Goal: Task Accomplishment & Management: Complete application form

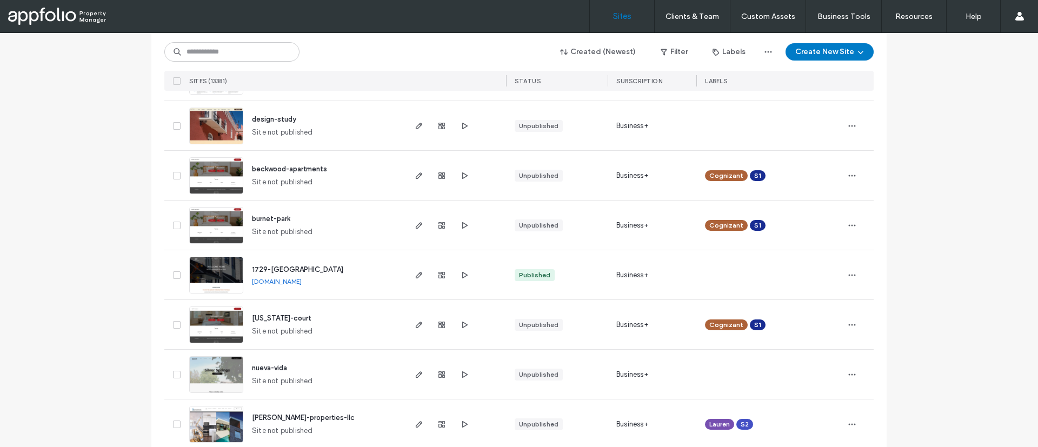
scroll to position [209, 0]
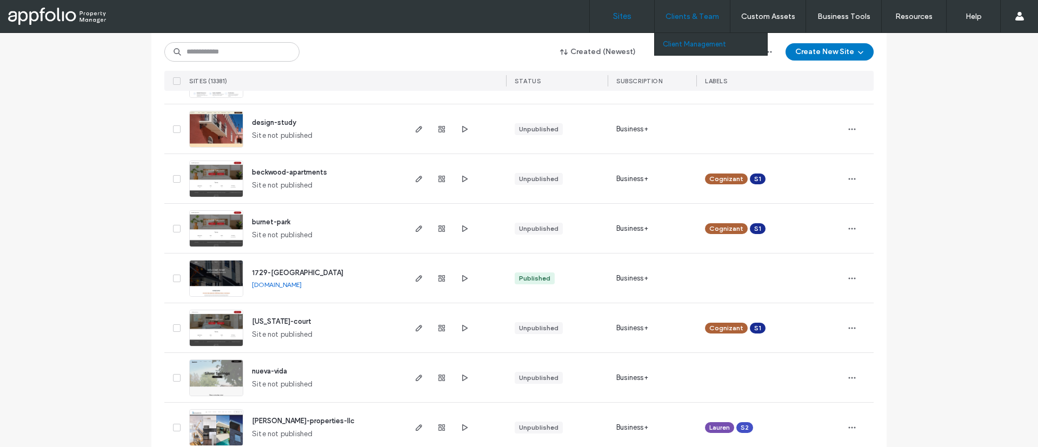
click at [692, 41] on label "Client Management" at bounding box center [694, 44] width 63 height 8
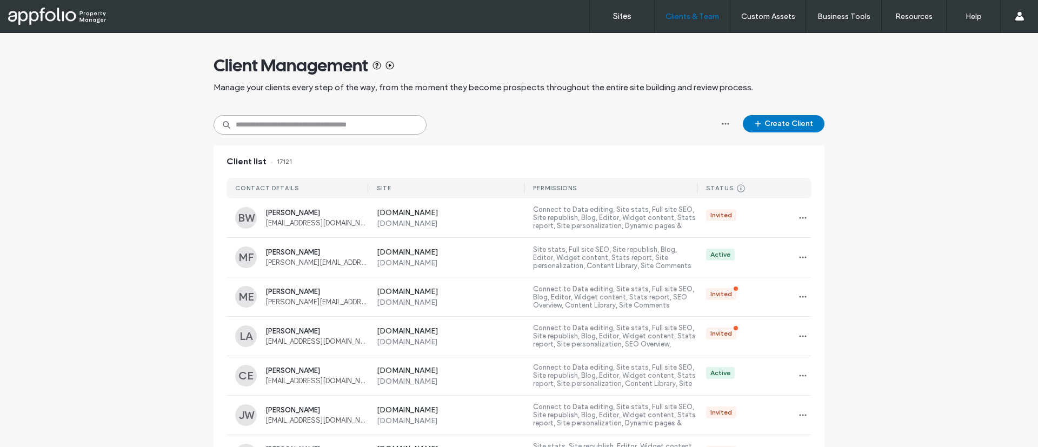
click at [335, 118] on input at bounding box center [320, 124] width 213 height 19
click at [788, 126] on button "Create Client" at bounding box center [784, 123] width 82 height 17
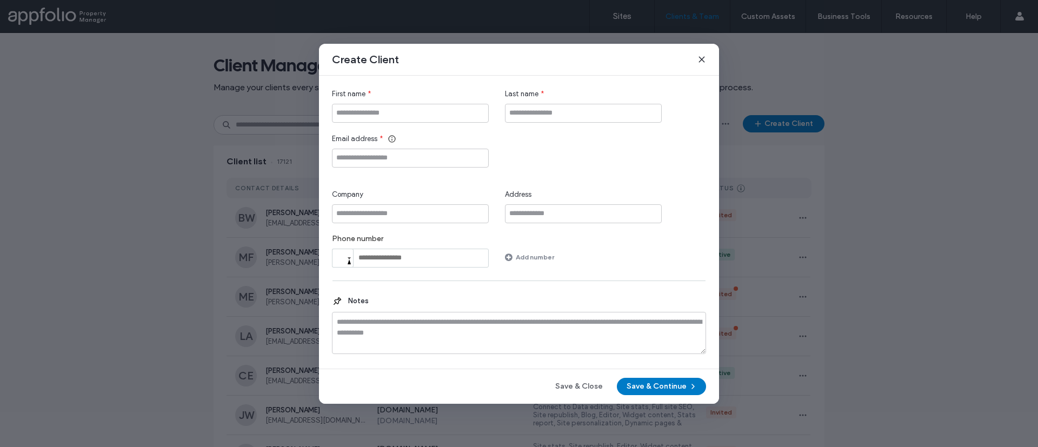
click at [399, 103] on div "First name *" at bounding box center [410, 106] width 157 height 34
click at [703, 62] on icon at bounding box center [701, 59] width 9 height 9
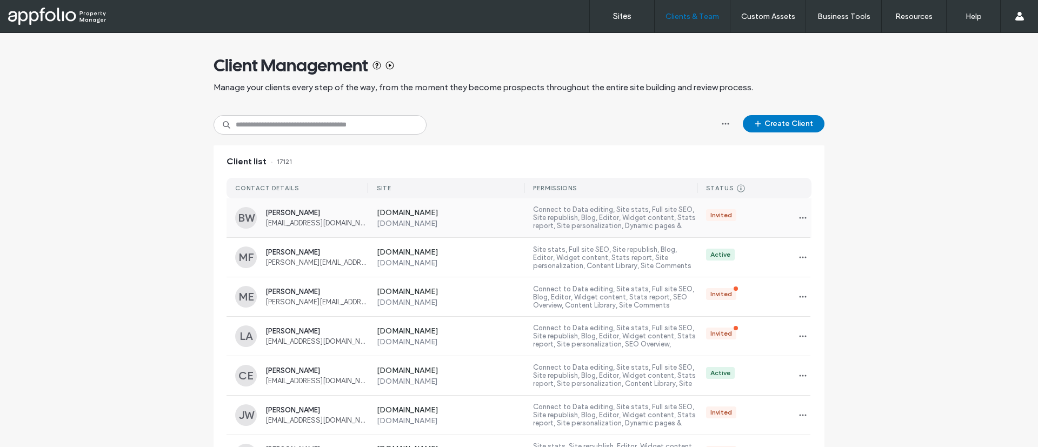
click at [600, 216] on label "Connect to Data editing, Site stats, Full site SEO, Site republish, Blog, Edito…" at bounding box center [615, 217] width 164 height 25
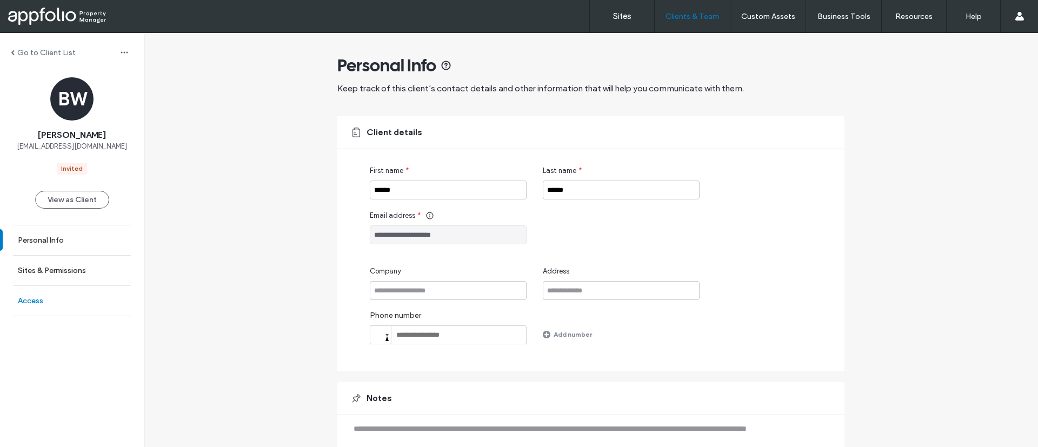
click at [47, 303] on link "Access" at bounding box center [72, 301] width 144 height 30
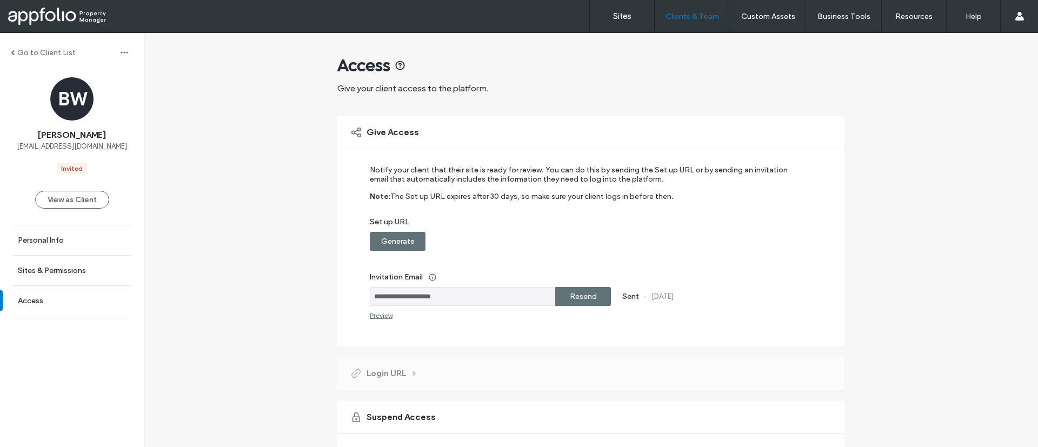
click at [397, 239] on label "Generate" at bounding box center [398, 241] width 34 height 20
click at [561, 241] on div "Copy" at bounding box center [583, 241] width 56 height 19
click at [68, 5] on div "Sites Clients & Team Client Management Custom Assets Custom Templates Custom Se…" at bounding box center [519, 16] width 1038 height 33
click at [79, 12] on div at bounding box center [69, 16] width 123 height 17
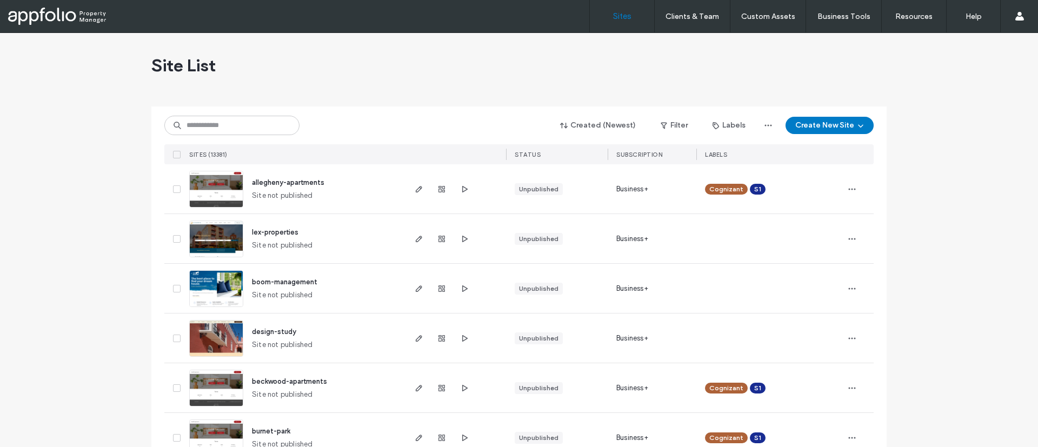
click at [408, 57] on div "Site List" at bounding box center [518, 65] width 735 height 65
click at [397, 89] on div "Site List" at bounding box center [518, 65] width 735 height 65
click at [445, 59] on div "Site List" at bounding box center [518, 65] width 735 height 65
click at [691, 38] on link "Client Management" at bounding box center [715, 44] width 104 height 22
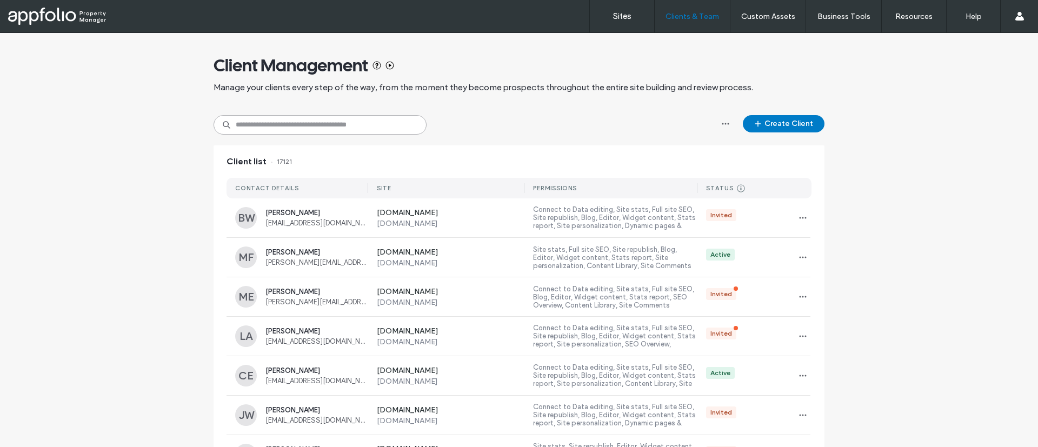
click at [409, 118] on input at bounding box center [320, 124] width 213 height 19
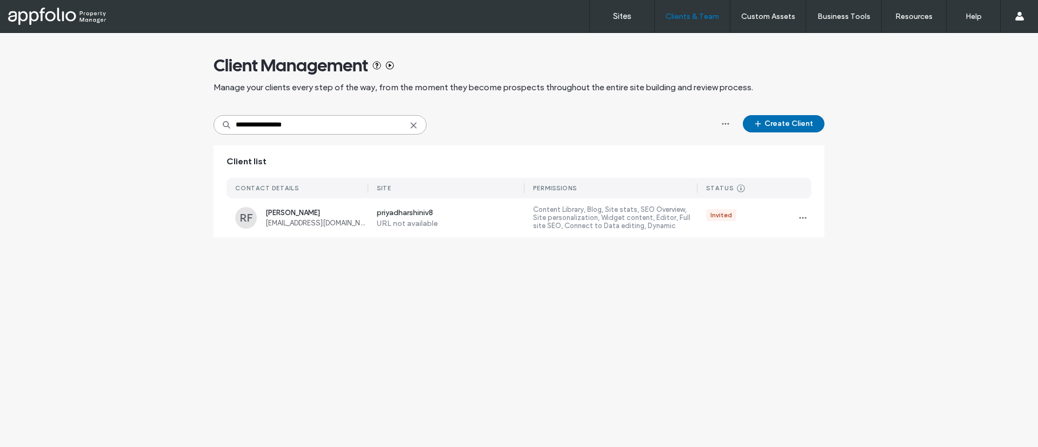
type input "**********"
click at [774, 129] on button "Create Client" at bounding box center [784, 123] width 82 height 17
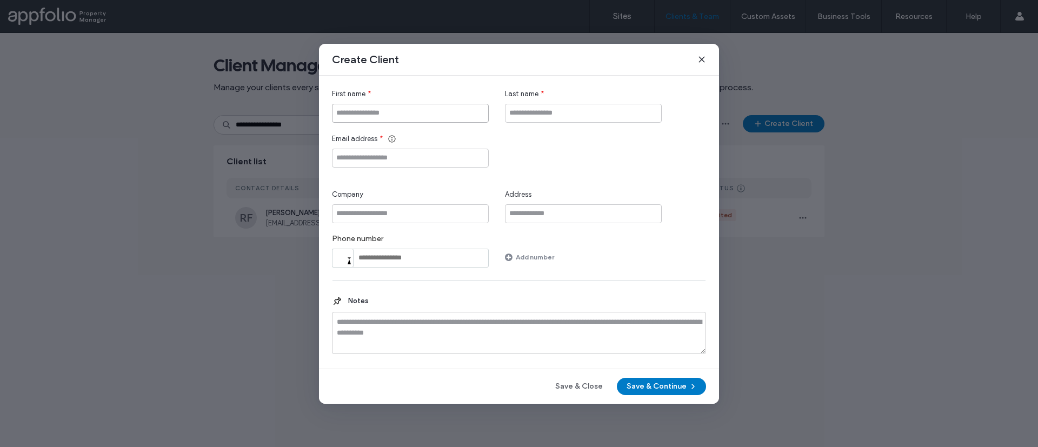
click at [383, 116] on input "First name" at bounding box center [410, 113] width 157 height 19
type input "********"
click at [395, 157] on input "Email address" at bounding box center [410, 158] width 157 height 19
click at [671, 383] on button "Save & Continue" at bounding box center [661, 386] width 89 height 17
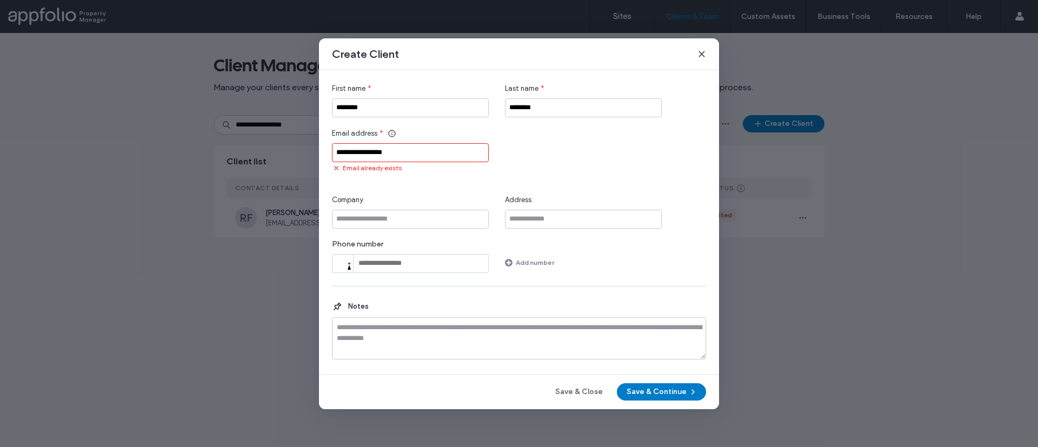
click at [380, 152] on input "**********" at bounding box center [410, 152] width 157 height 19
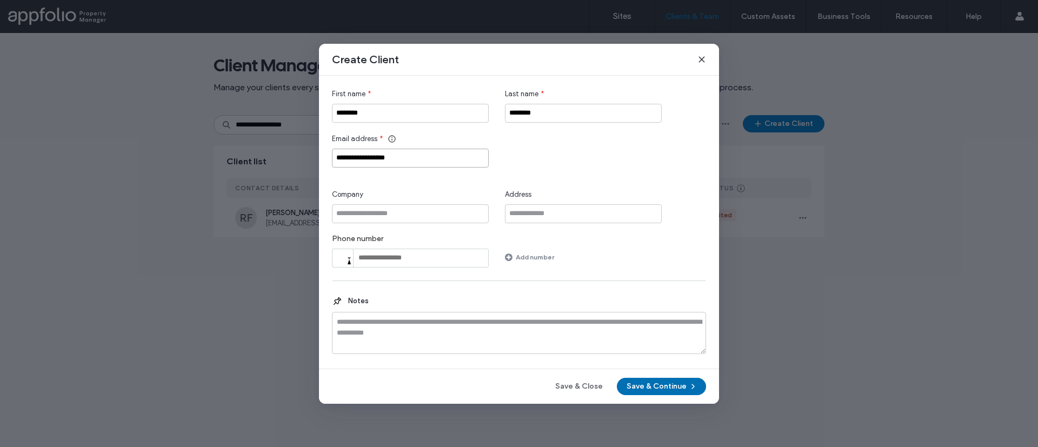
type input "**********"
click at [656, 382] on button "Save & Continue" at bounding box center [661, 386] width 89 height 17
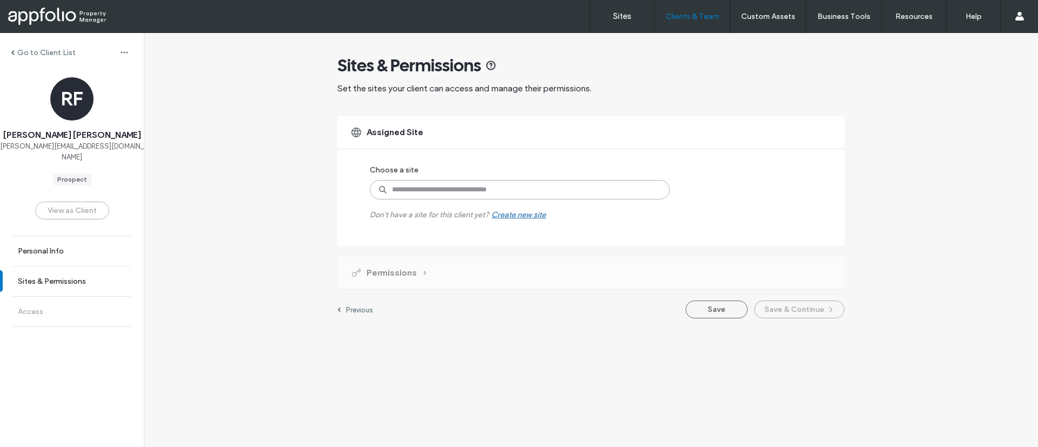
click at [595, 191] on input at bounding box center [520, 189] width 300 height 19
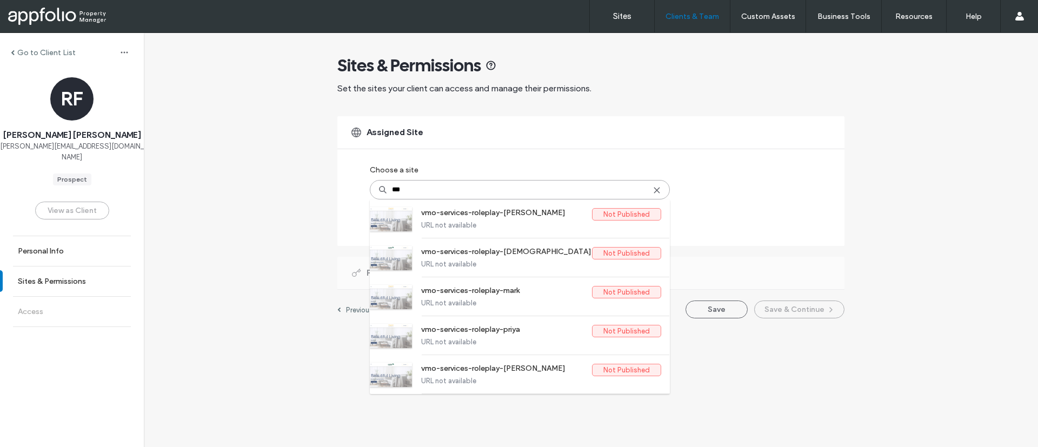
type input "****"
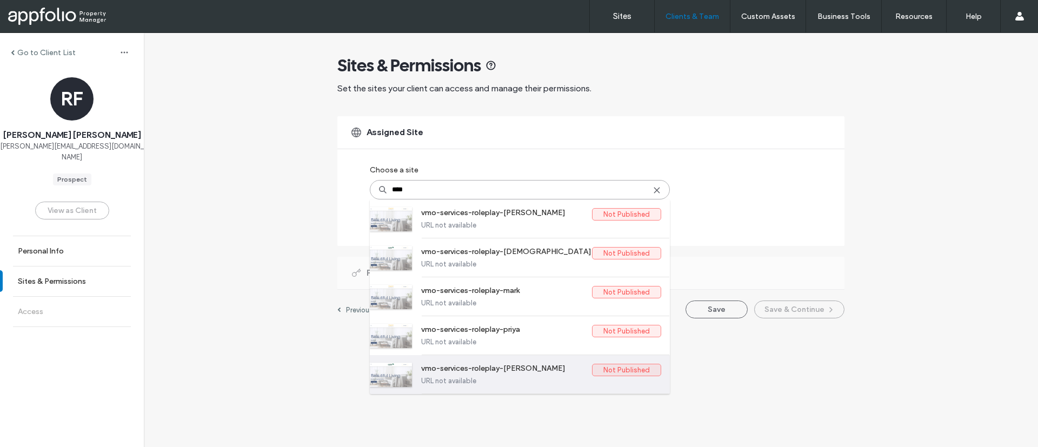
click at [522, 381] on label "URL not available" at bounding box center [541, 381] width 240 height 8
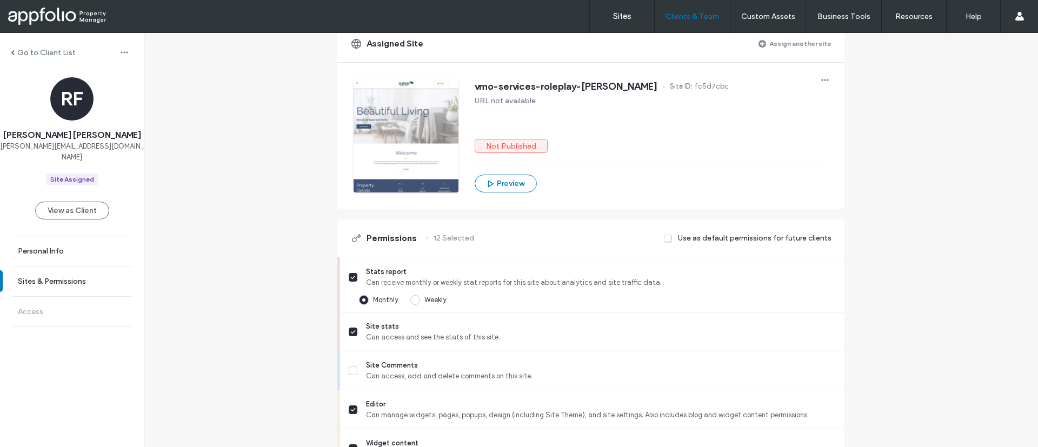
scroll to position [92, 0]
click at [668, 237] on span at bounding box center [668, 237] width 9 height 10
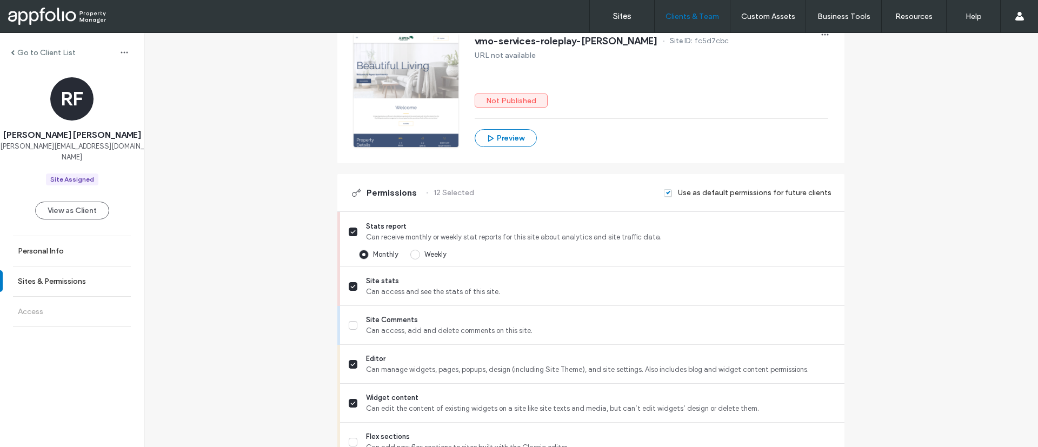
scroll to position [137, 0]
click at [349, 228] on span at bounding box center [353, 230] width 9 height 9
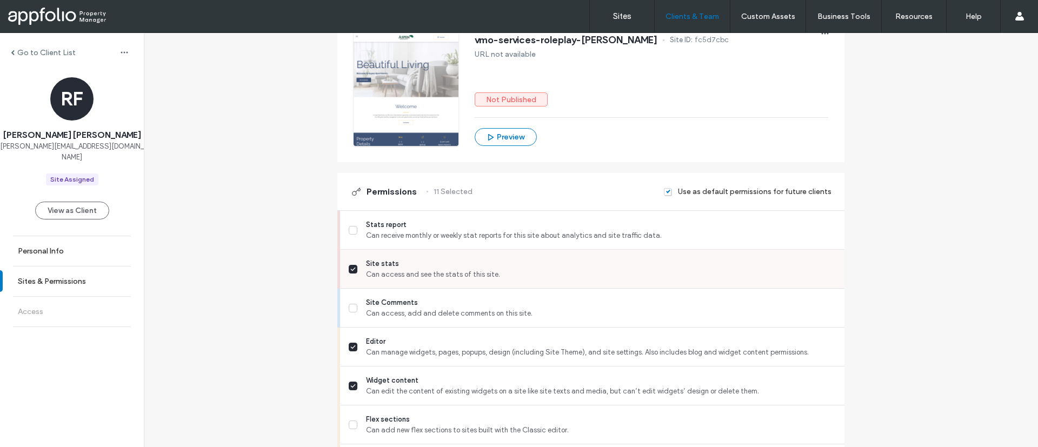
click at [350, 268] on icon at bounding box center [352, 269] width 5 height 4
click at [350, 346] on icon at bounding box center [352, 347] width 5 height 4
click at [350, 385] on icon at bounding box center [352, 386] width 5 height 4
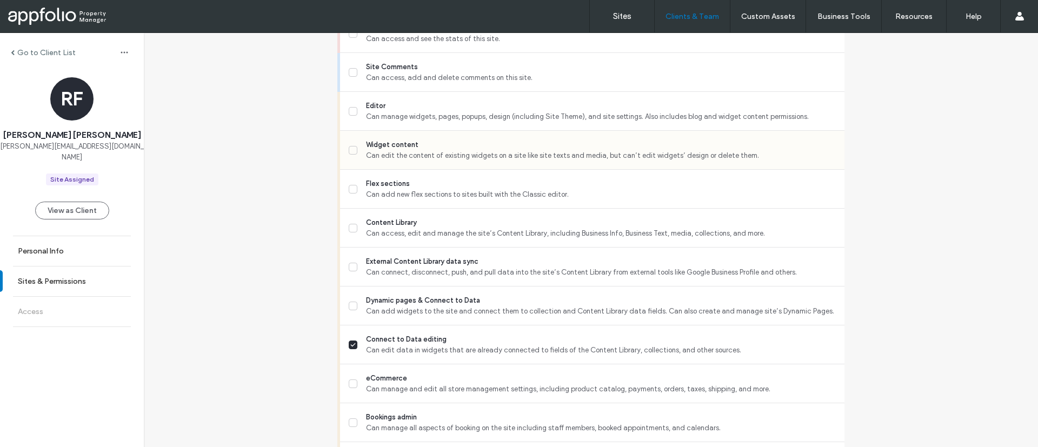
scroll to position [374, 0]
click at [350, 345] on span at bounding box center [353, 343] width 9 height 9
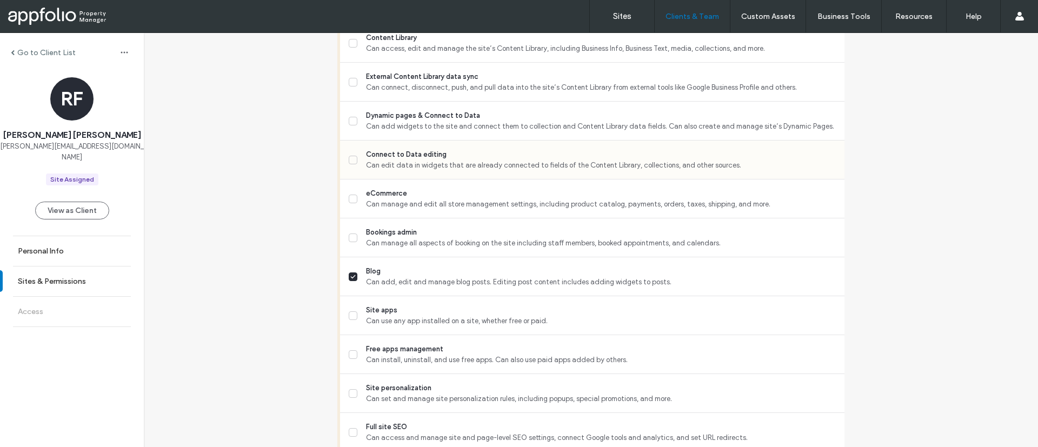
scroll to position [557, 0]
click at [359, 282] on label "Blog Can add, edit and manage blog posts. Editing post content includes adding …" at bounding box center [592, 277] width 487 height 22
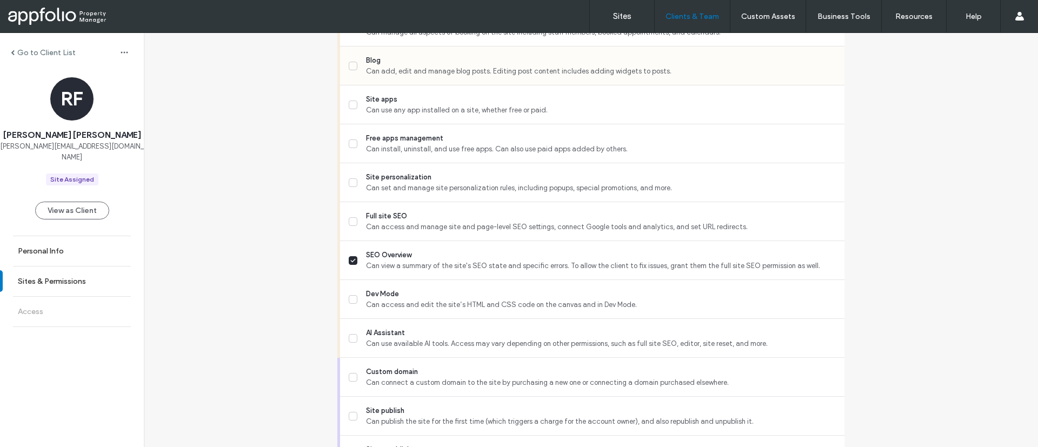
scroll to position [770, 0]
click at [349, 262] on span at bounding box center [353, 259] width 9 height 9
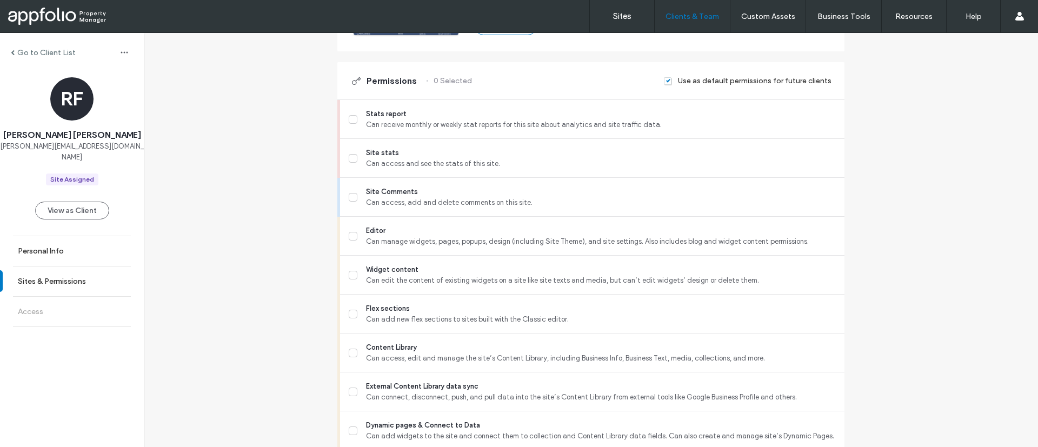
scroll to position [70, 0]
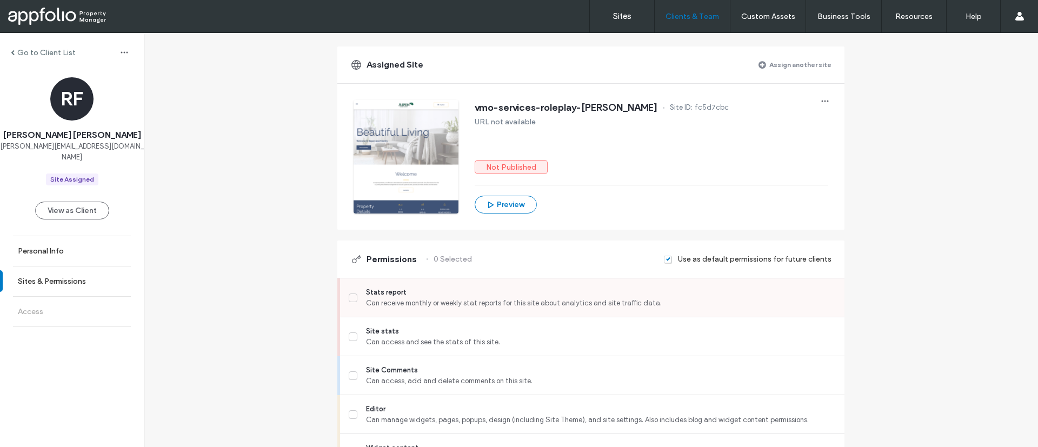
click at [455, 291] on span "Stats report" at bounding box center [601, 292] width 470 height 11
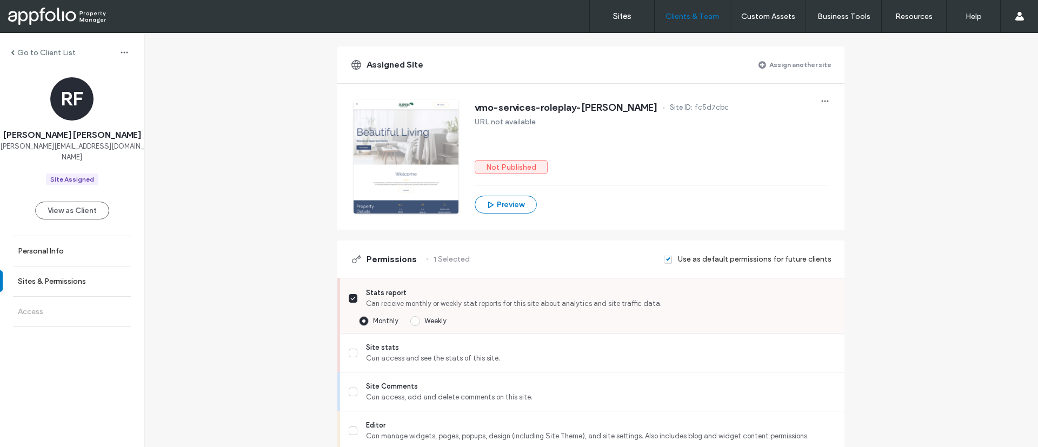
scroll to position [123, 0]
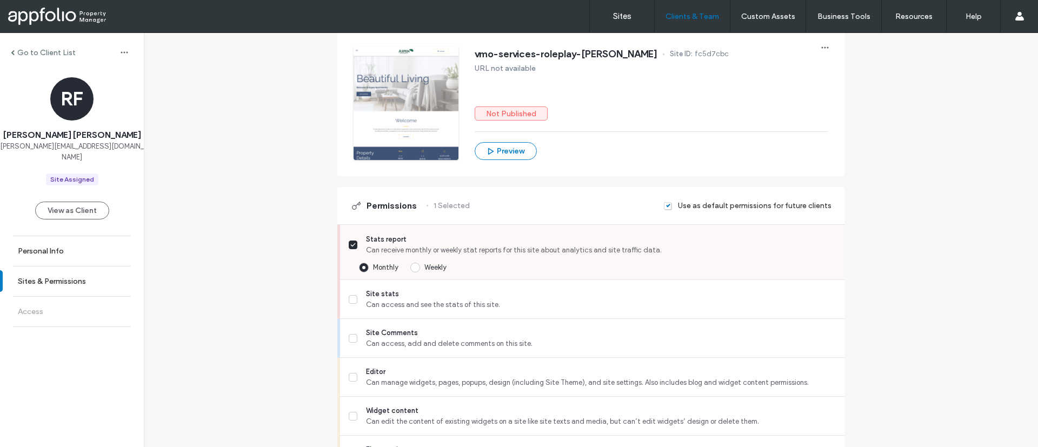
click at [512, 233] on div "Stats report Can receive monthly or weekly stat reports for this site about ana…" at bounding box center [597, 240] width 496 height 31
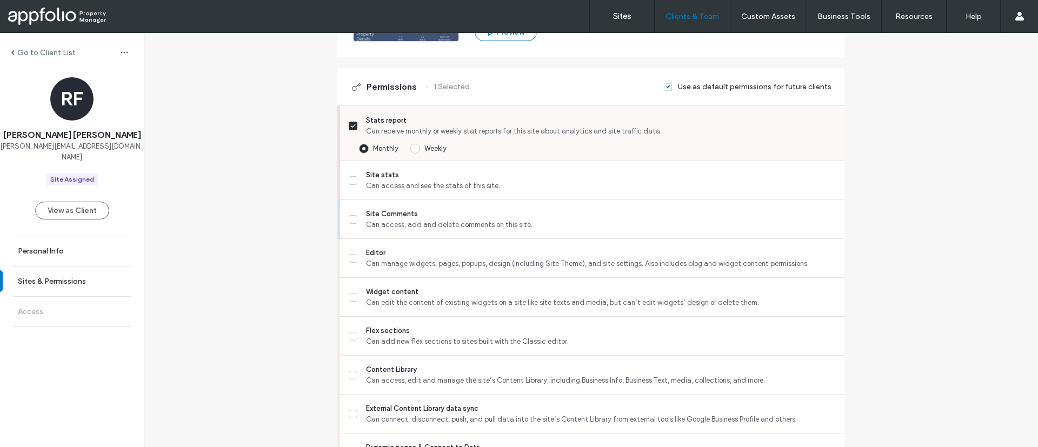
scroll to position [242, 0]
click at [454, 186] on span "Can access and see the stats of this site." at bounding box center [601, 186] width 470 height 11
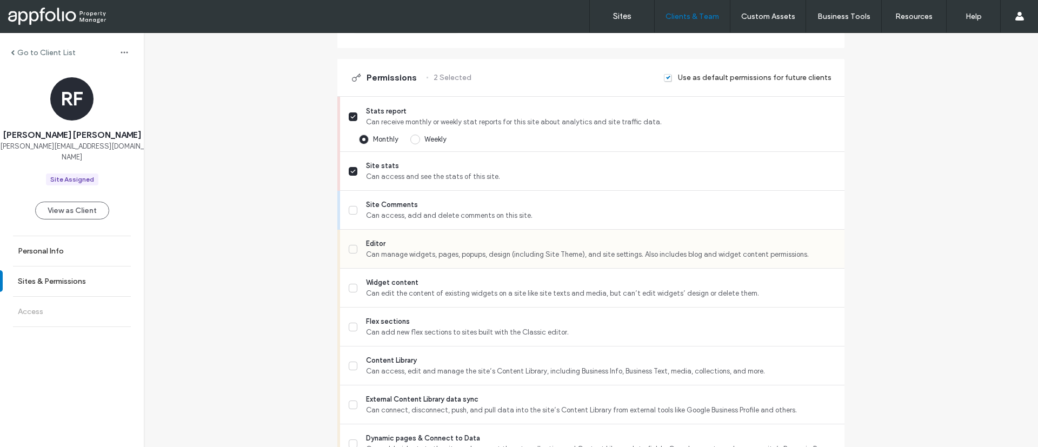
scroll to position [240, 0]
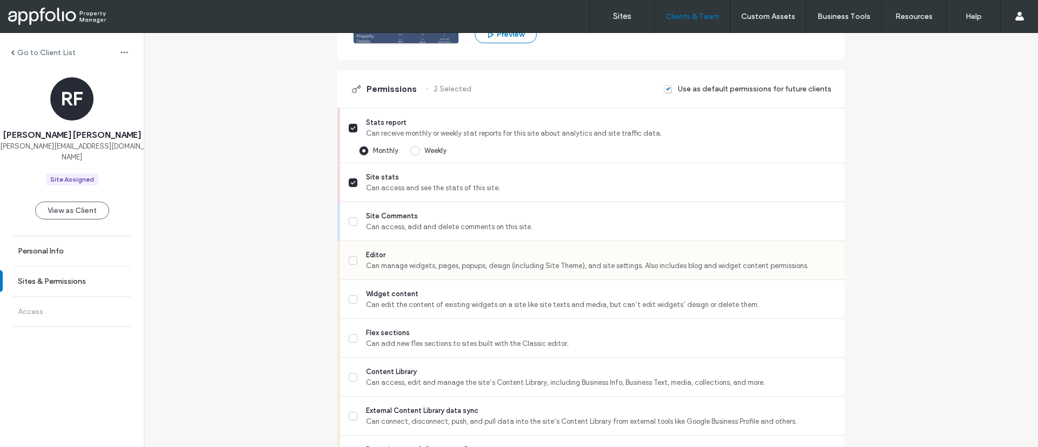
click at [401, 268] on span "Can manage widgets, pages, popups, design (including Site Theme), and site sett…" at bounding box center [601, 266] width 470 height 11
click at [432, 389] on div "Content Library Can access, edit and manage the site’s Content Library, includi…" at bounding box center [597, 377] width 496 height 38
click at [351, 375] on icon at bounding box center [352, 377] width 5 height 4
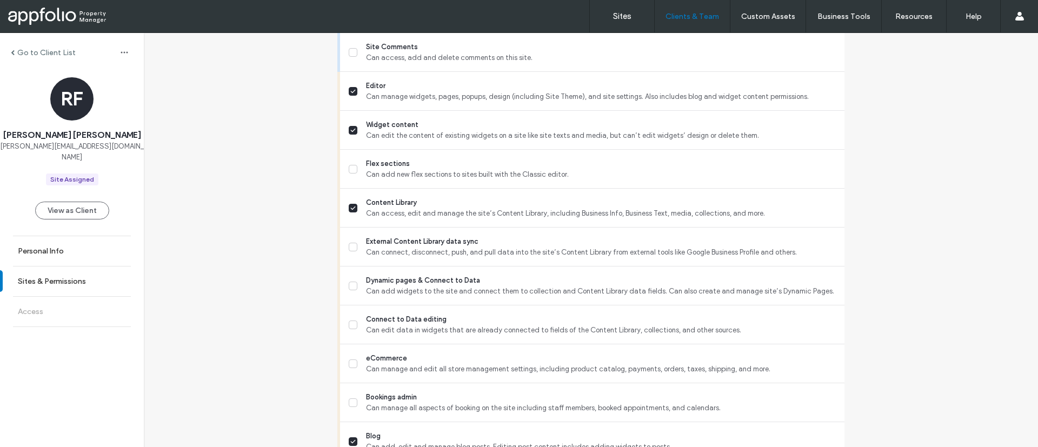
scroll to position [425, 0]
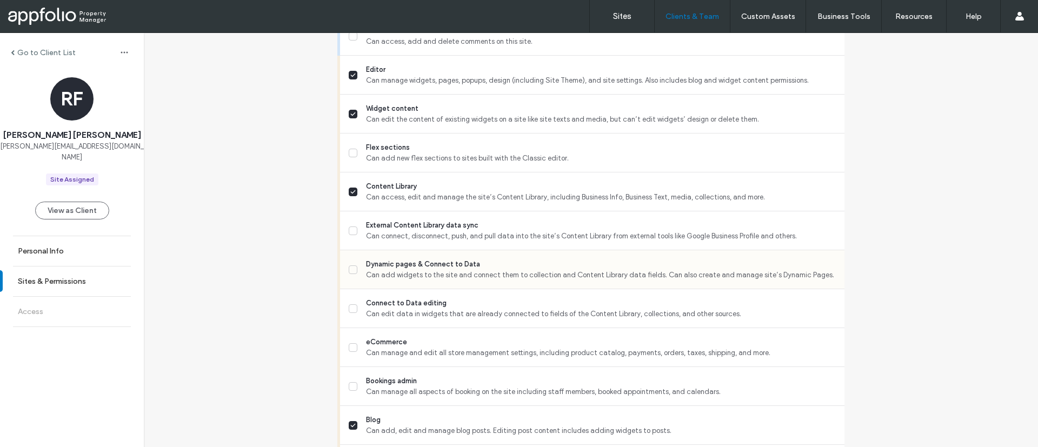
click at [399, 263] on span "Dynamic pages & Connect to Data" at bounding box center [601, 264] width 470 height 11
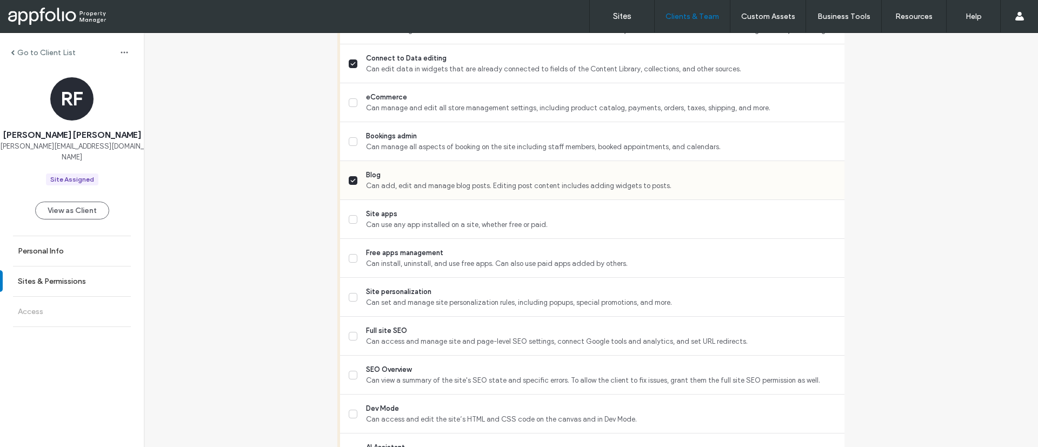
scroll to position [795, 0]
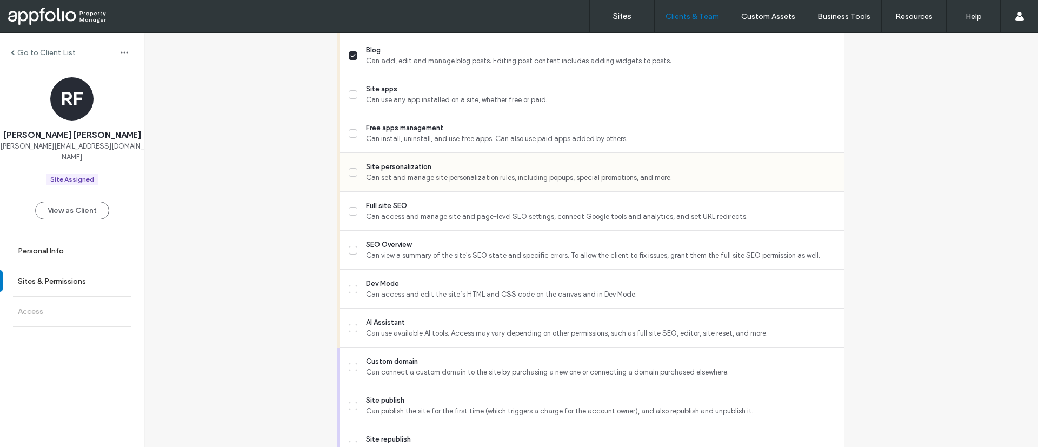
click at [448, 165] on span "Site personalization" at bounding box center [601, 167] width 470 height 11
click at [428, 252] on span "Can view a summary of the site's SEO state and specific errors. To allow the cl…" at bounding box center [601, 255] width 470 height 11
click at [455, 215] on span "Can access and manage site and page-level SEO settings, connect Google tools an…" at bounding box center [601, 216] width 470 height 11
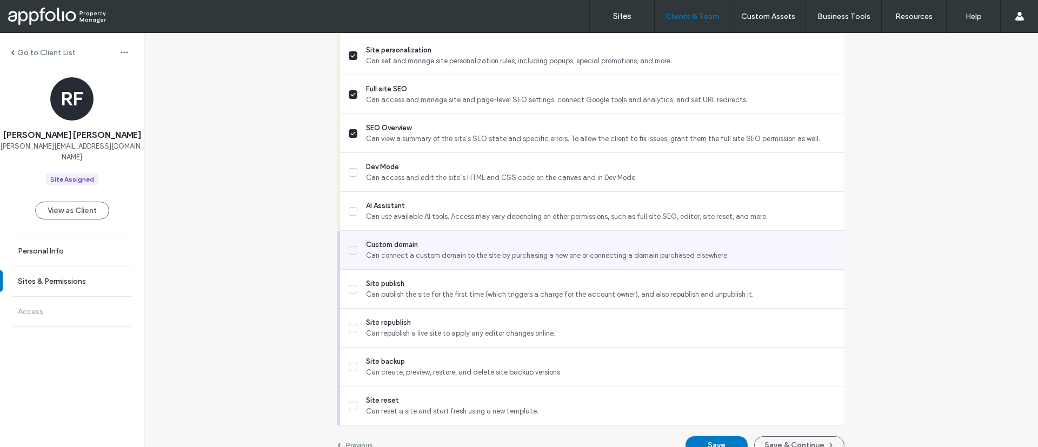
scroll to position [922, 0]
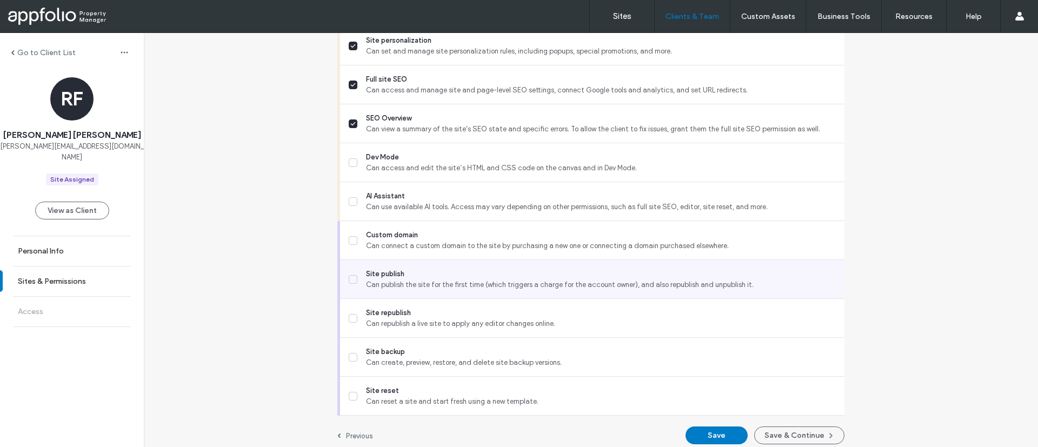
click at [462, 269] on span "Site publish" at bounding box center [601, 274] width 470 height 11
click at [444, 272] on span "Site publish" at bounding box center [601, 274] width 470 height 11
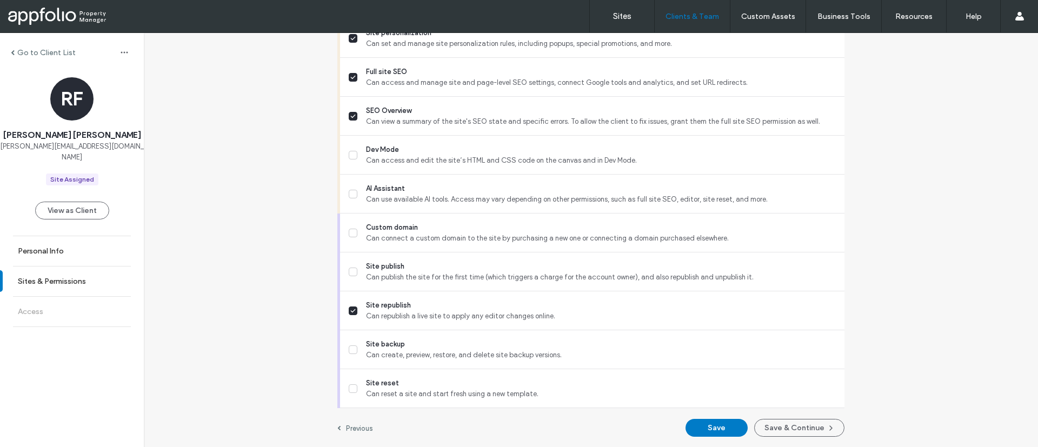
scroll to position [930, 0]
click at [784, 432] on button "Save & Continue" at bounding box center [799, 427] width 90 height 18
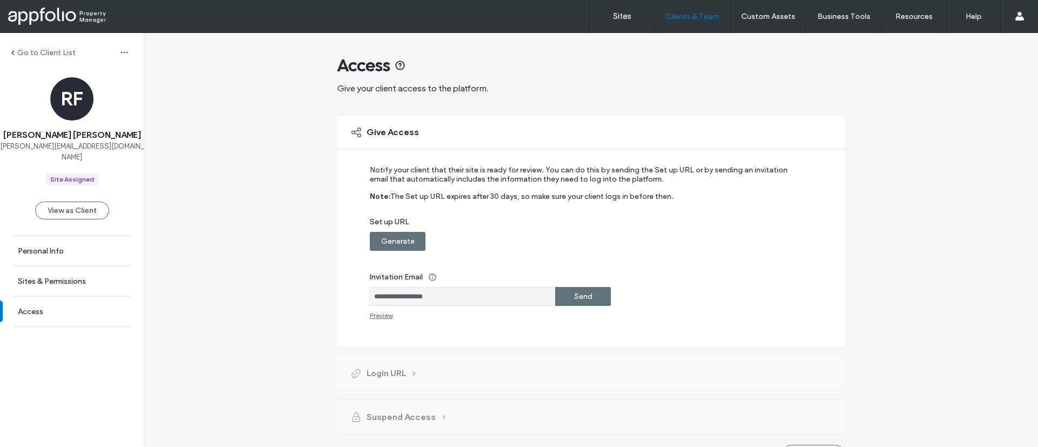
click at [577, 299] on label "Send" at bounding box center [583, 296] width 18 height 20
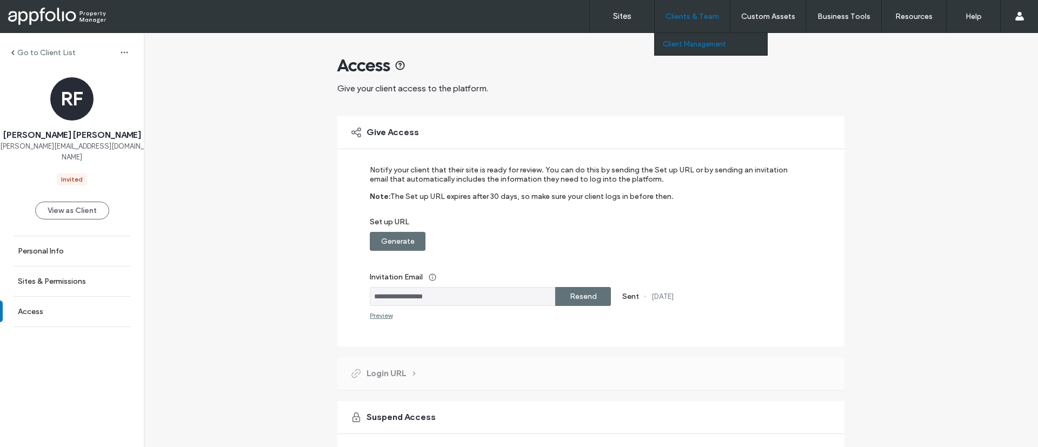
click at [689, 41] on label "Client Management" at bounding box center [694, 44] width 63 height 8
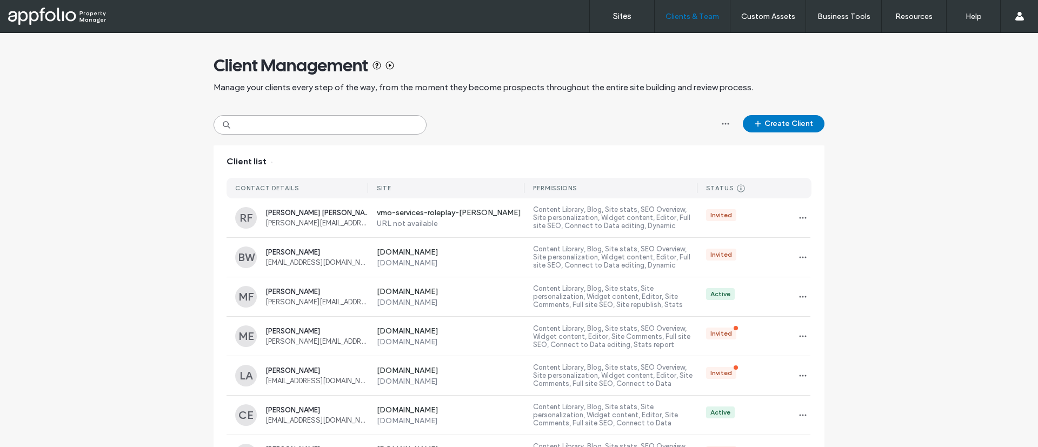
click at [295, 116] on input at bounding box center [320, 124] width 213 height 19
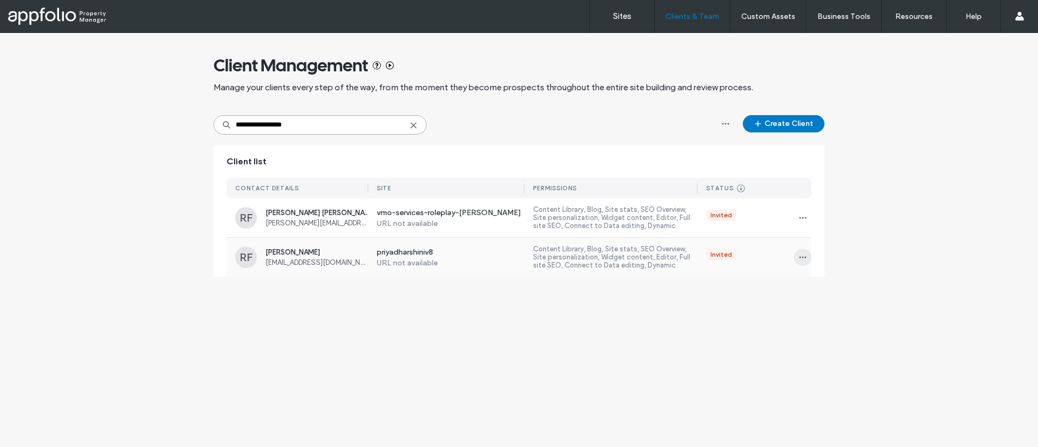
type input "**********"
click at [805, 256] on icon "button" at bounding box center [802, 257] width 9 height 9
click at [835, 328] on span "Delete client" at bounding box center [836, 326] width 41 height 11
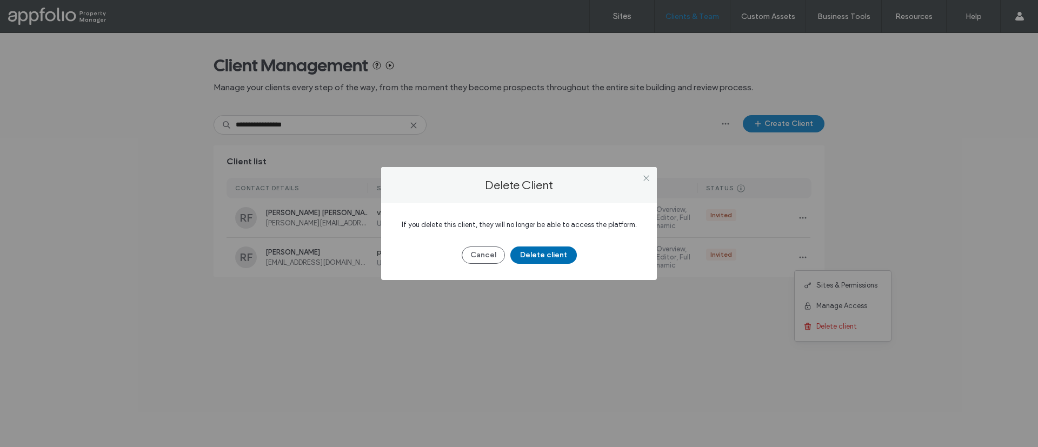
click at [538, 256] on button "Delete client" at bounding box center [543, 254] width 66 height 17
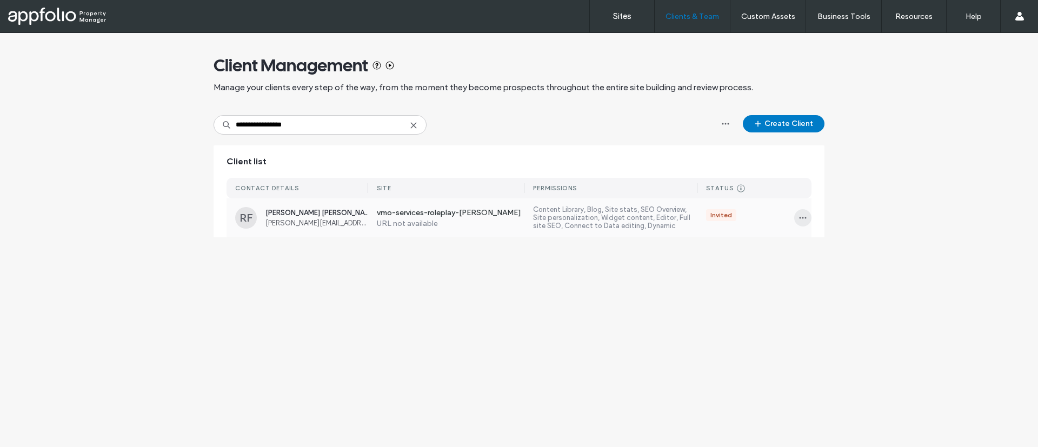
click at [805, 216] on icon "button" at bounding box center [802, 218] width 9 height 9
click at [830, 285] on span "Delete client" at bounding box center [836, 287] width 41 height 11
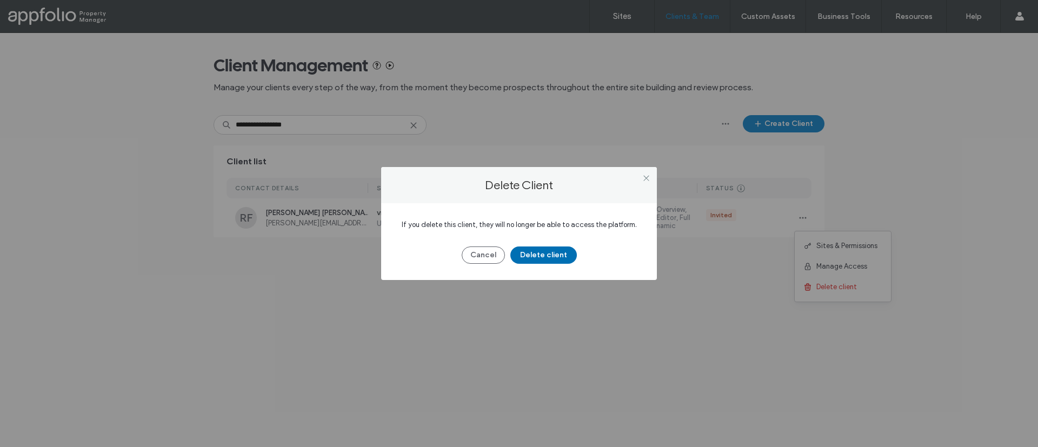
click at [543, 254] on button "Delete client" at bounding box center [543, 254] width 66 height 17
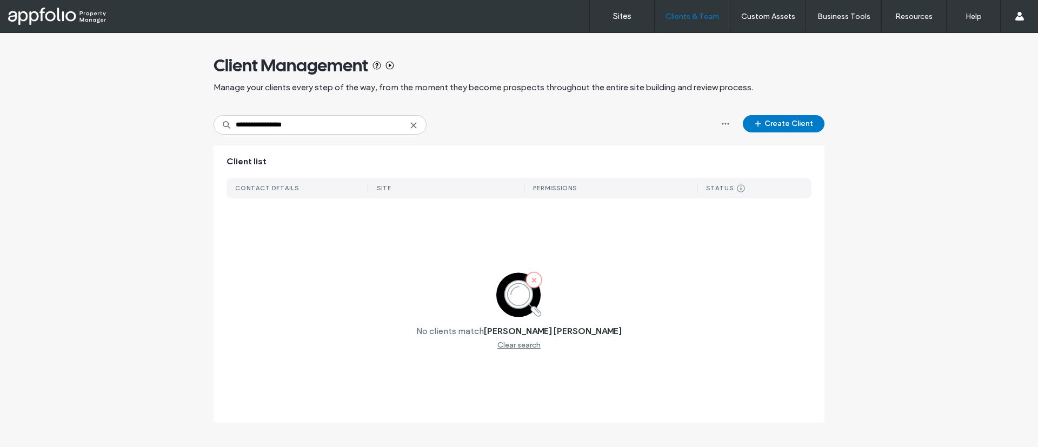
click at [416, 129] on icon at bounding box center [413, 125] width 9 height 9
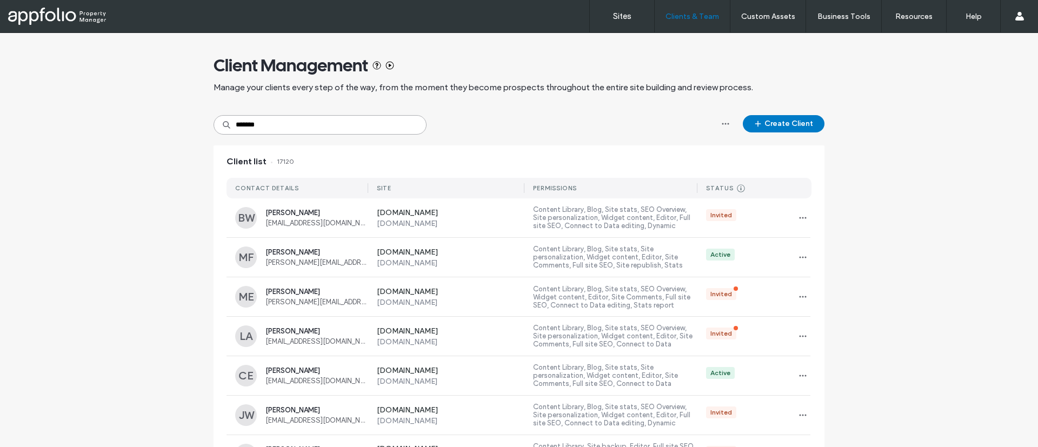
type input "********"
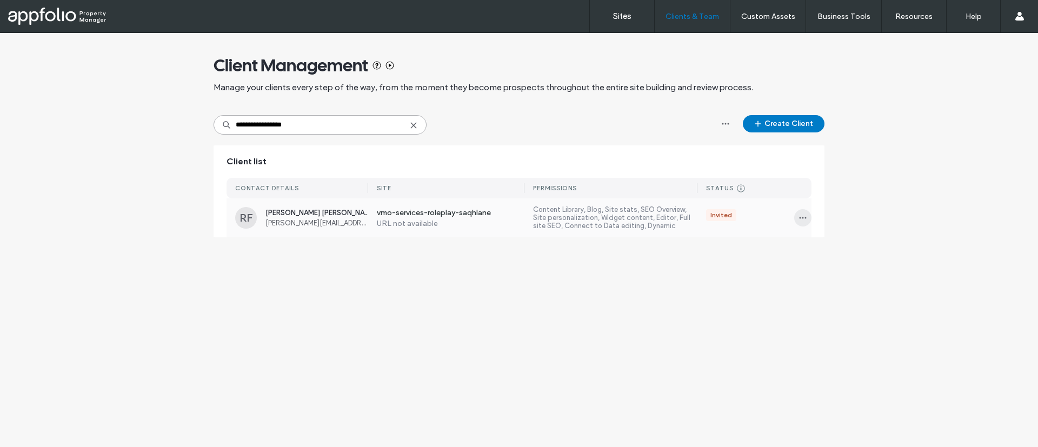
type input "**********"
click at [801, 219] on icon "button" at bounding box center [802, 218] width 9 height 9
click at [836, 287] on span "Delete client" at bounding box center [836, 287] width 41 height 11
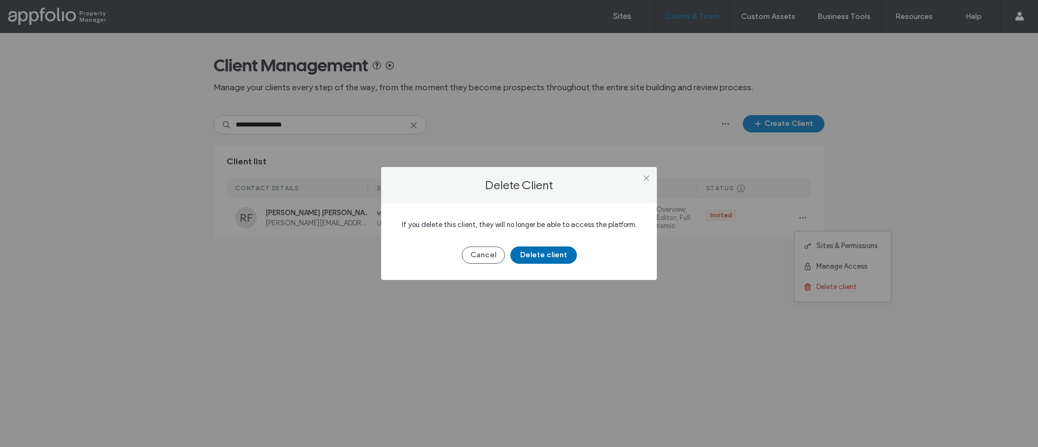
click at [548, 257] on button "Delete client" at bounding box center [543, 254] width 66 height 17
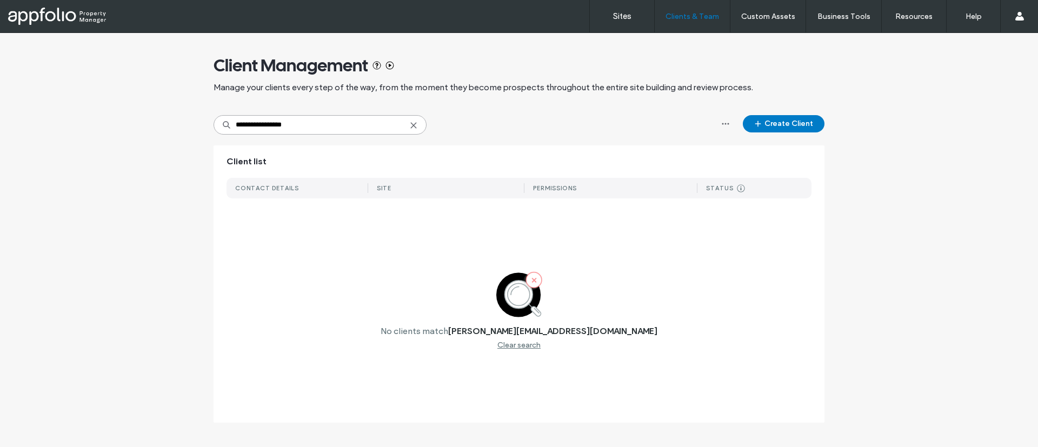
click at [414, 130] on input "**********" at bounding box center [320, 124] width 213 height 19
click at [411, 119] on input "**********" at bounding box center [320, 124] width 213 height 19
click at [413, 126] on use at bounding box center [413, 125] width 5 height 5
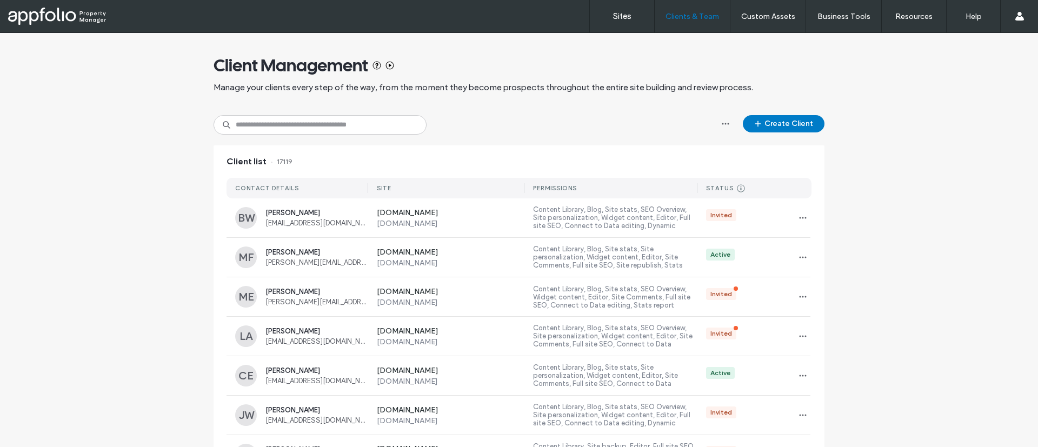
click at [83, 28] on div "Sites Clients & Team Client Management Custom Assets Custom Templates Custom Se…" at bounding box center [519, 16] width 1038 height 33
click at [71, 19] on div at bounding box center [69, 16] width 123 height 17
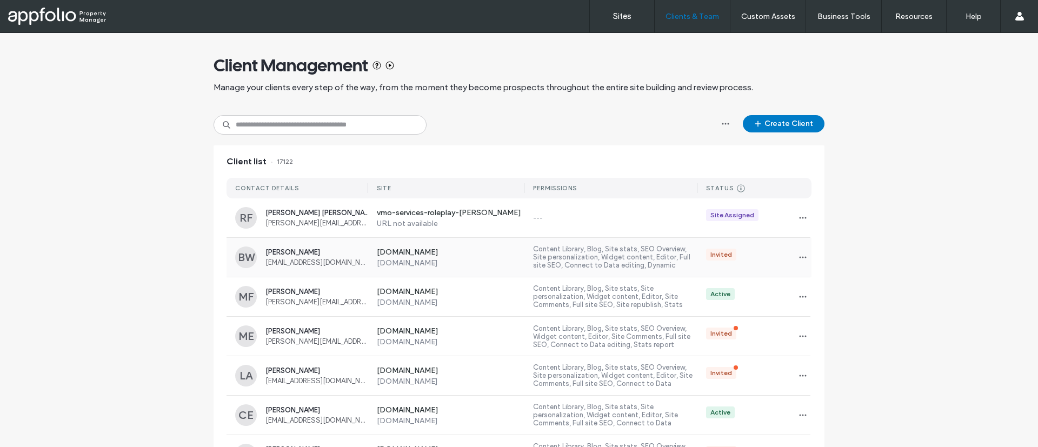
click at [327, 250] on span "[PERSON_NAME]" at bounding box center [316, 252] width 103 height 8
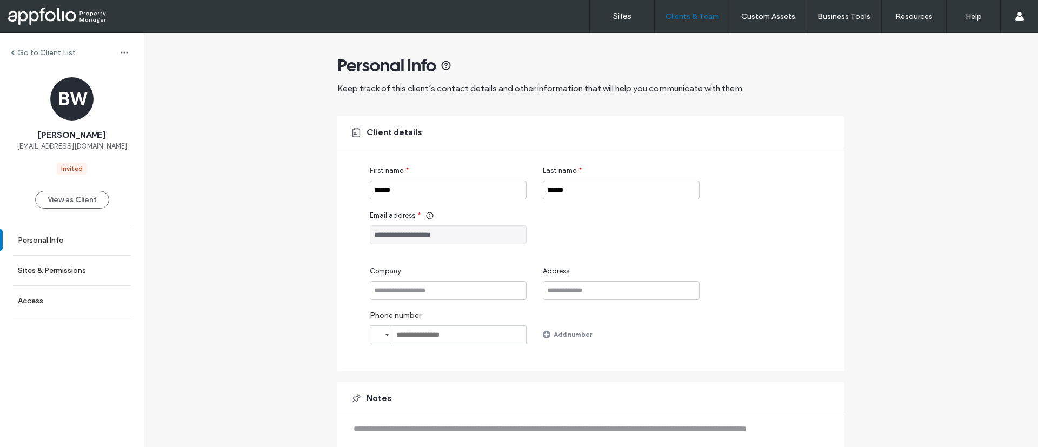
scroll to position [56, 0]
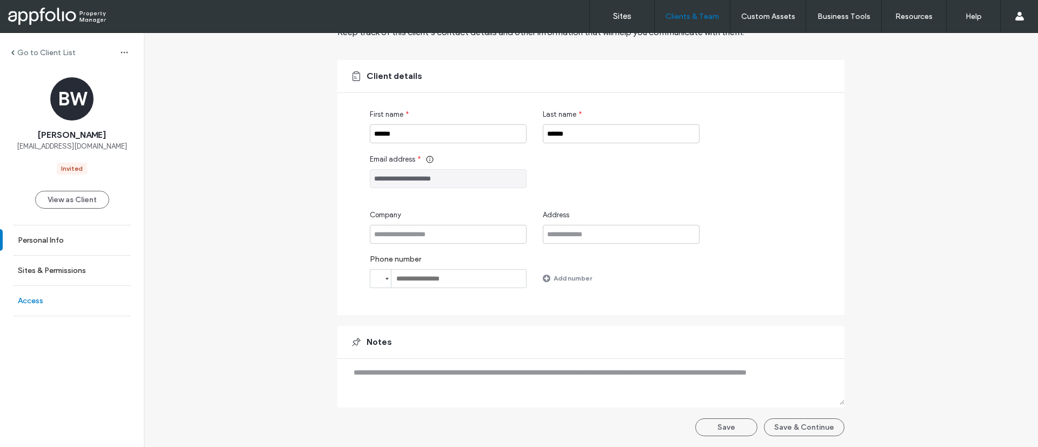
click at [48, 305] on link "Access" at bounding box center [72, 301] width 144 height 30
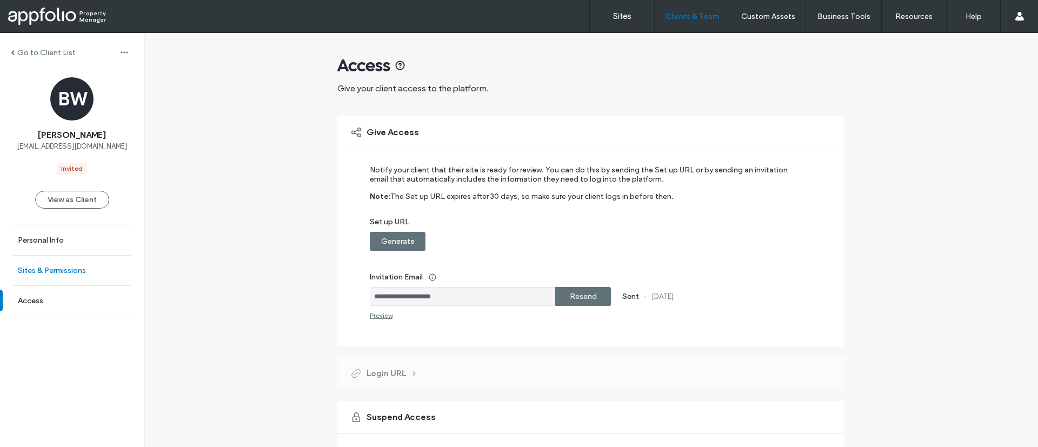
click at [79, 269] on label "Sites & Permissions" at bounding box center [52, 270] width 68 height 9
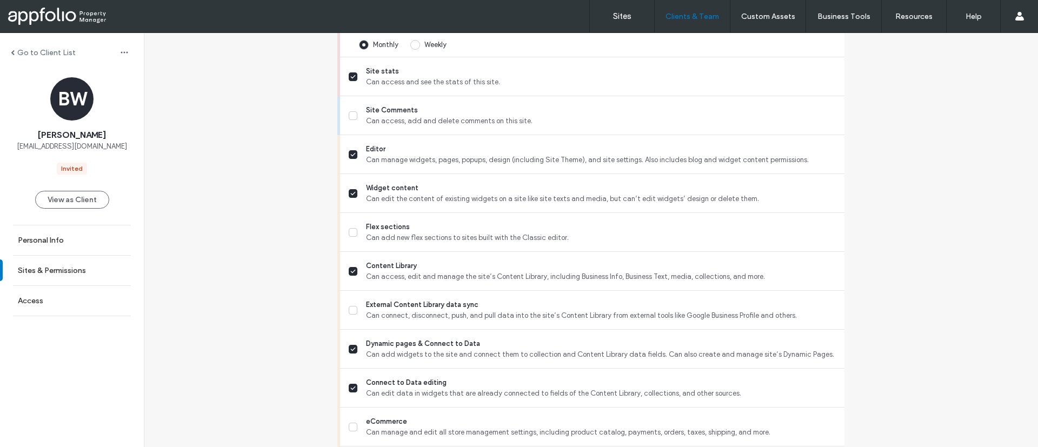
scroll to position [376, 0]
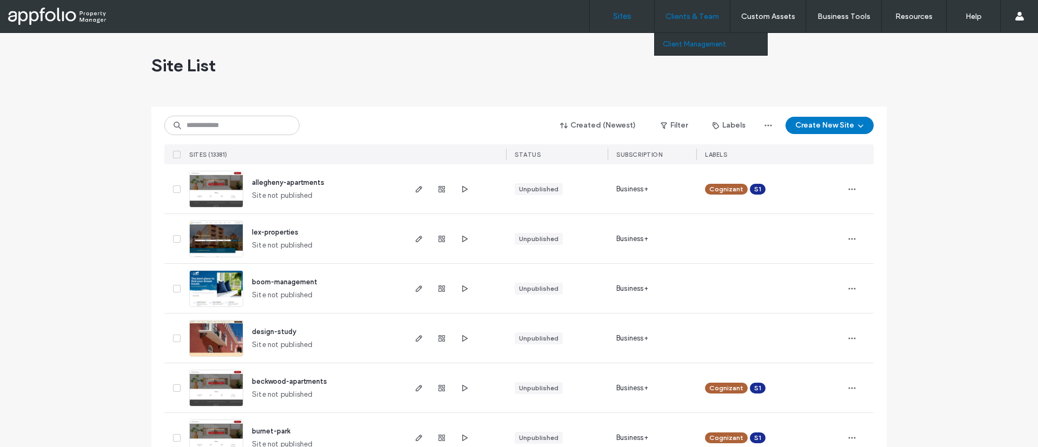
click at [696, 34] on link "Client Management" at bounding box center [715, 44] width 104 height 22
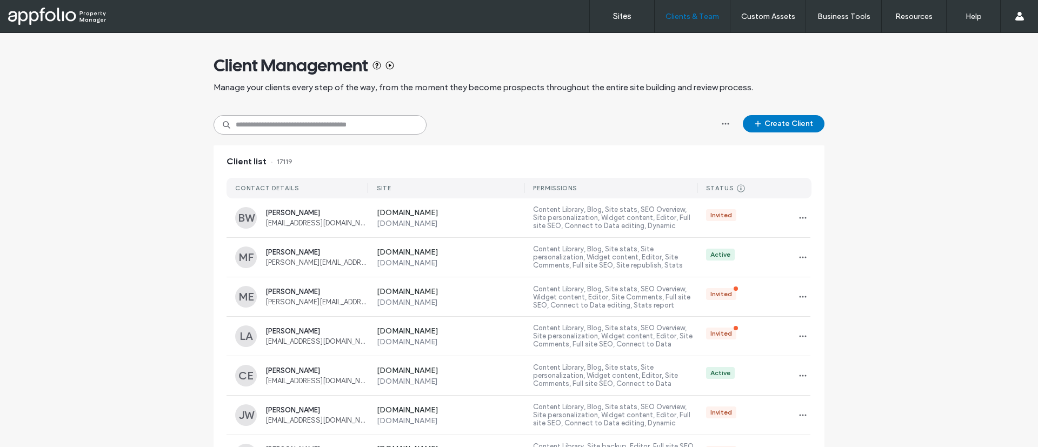
click at [384, 128] on input at bounding box center [320, 124] width 213 height 19
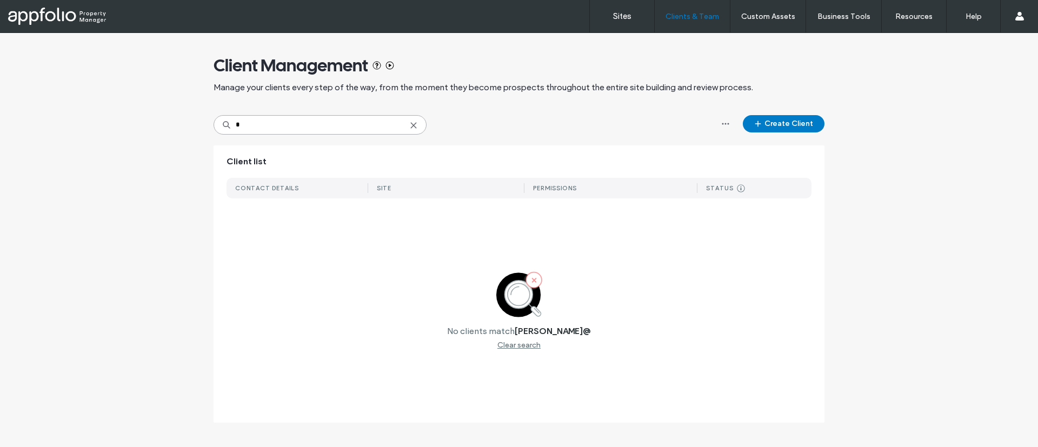
type input "*"
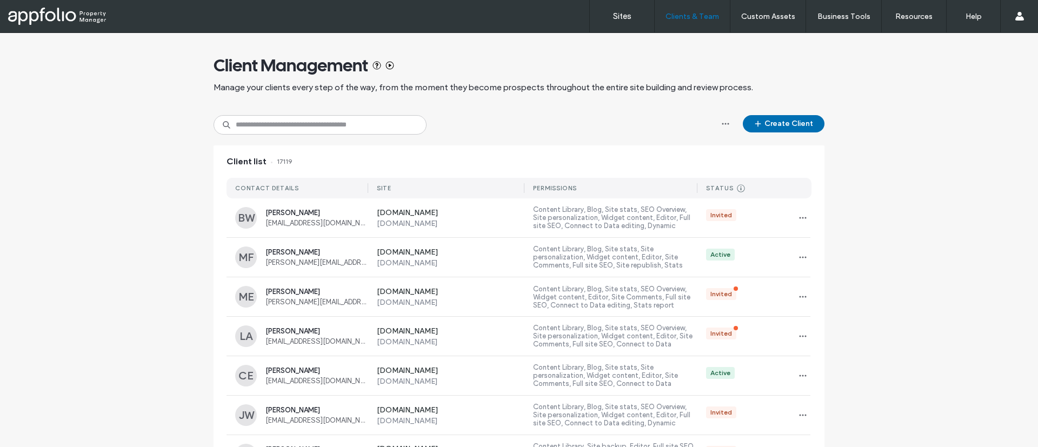
click at [779, 120] on button "Create Client" at bounding box center [784, 123] width 82 height 17
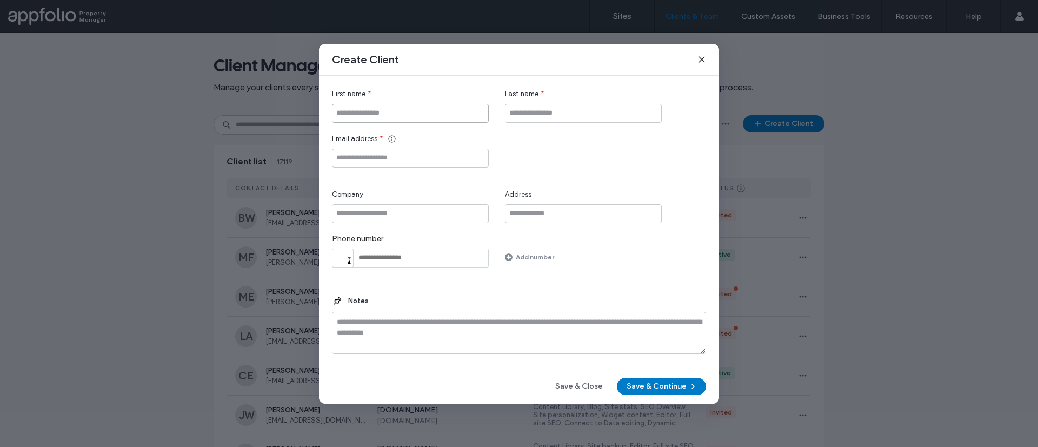
click at [431, 115] on input "First name" at bounding box center [410, 113] width 157 height 19
type input "**"
type input "********"
type input "**********"
click at [657, 384] on button "Save & Continue" at bounding box center [661, 386] width 89 height 17
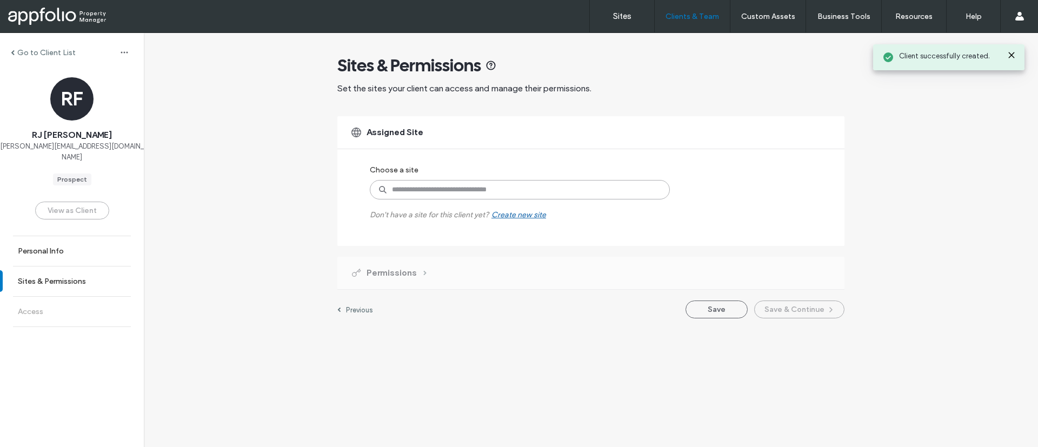
click at [551, 192] on input at bounding box center [520, 189] width 300 height 19
type input "***"
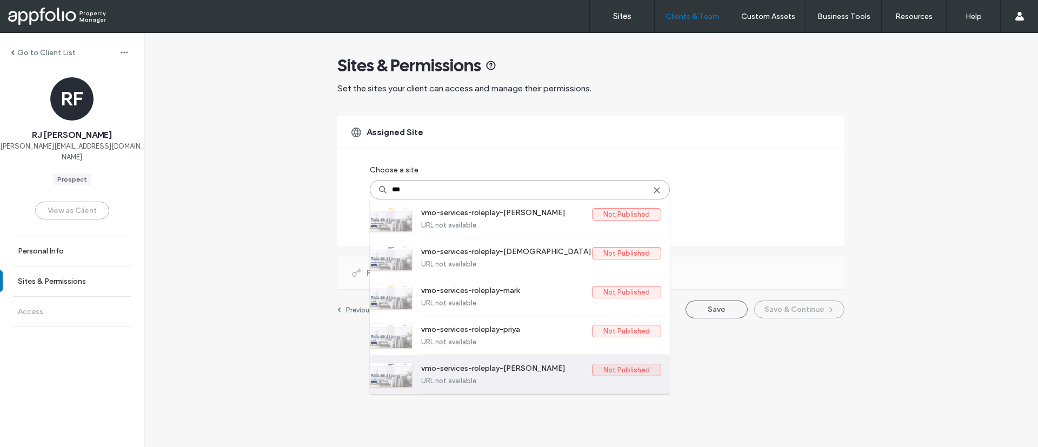
click at [519, 377] on label "URL not available" at bounding box center [541, 381] width 240 height 8
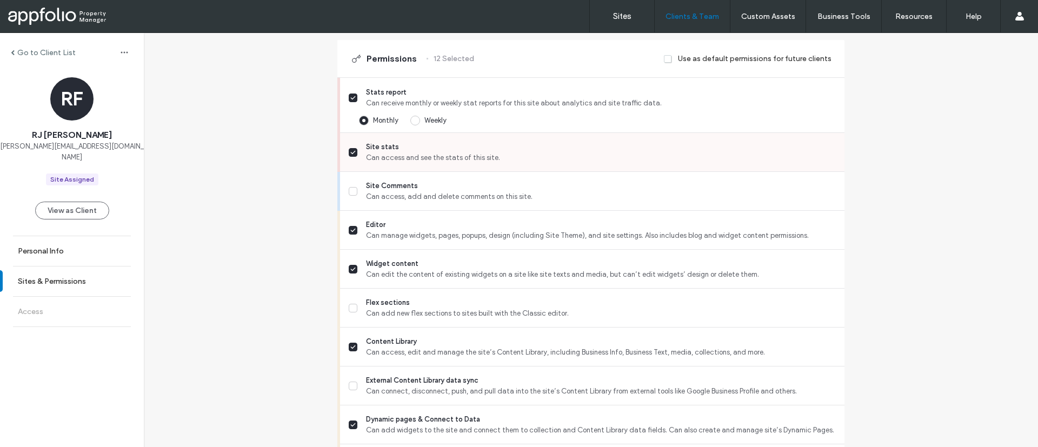
scroll to position [274, 0]
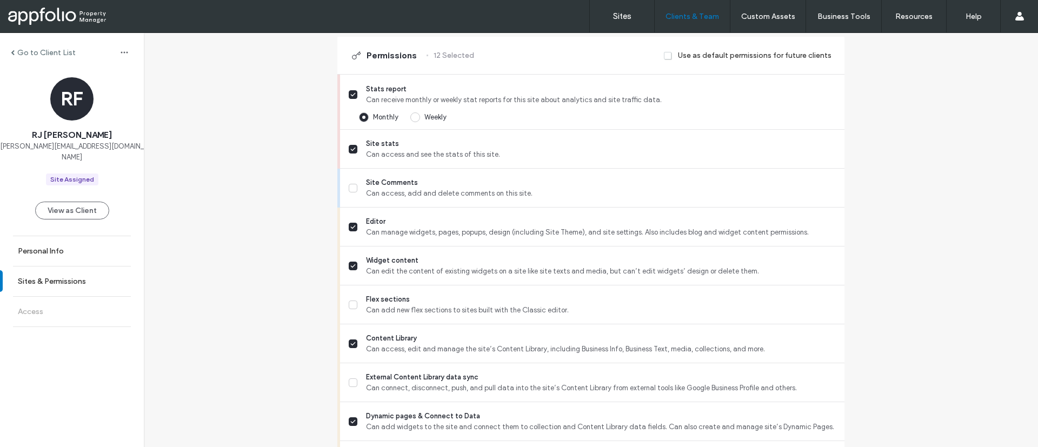
click at [667, 54] on span at bounding box center [668, 56] width 9 height 10
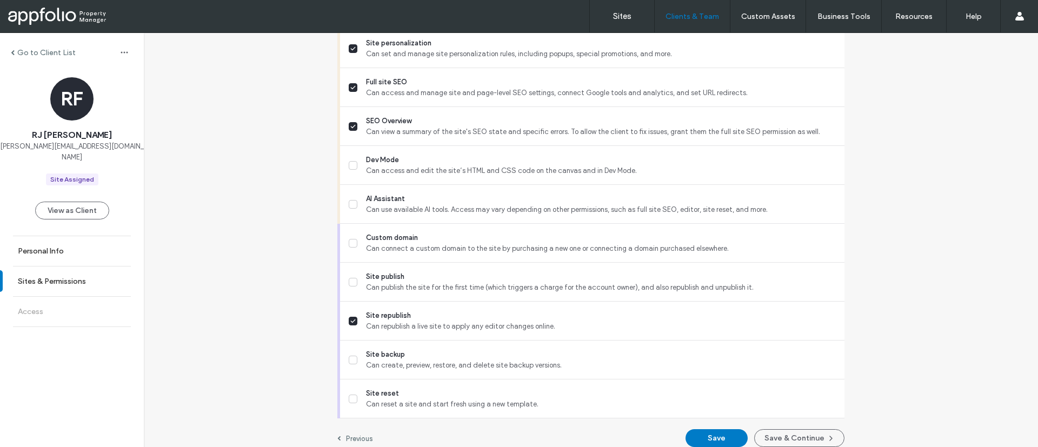
scroll to position [930, 0]
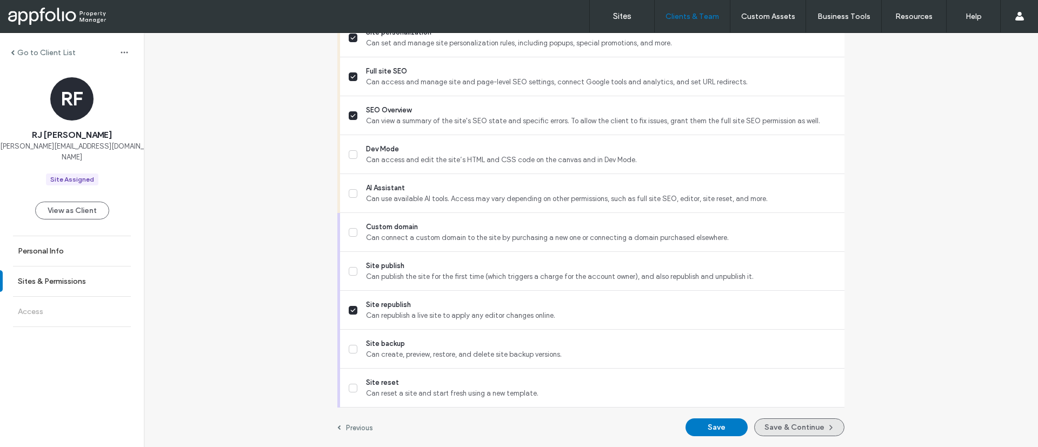
click at [811, 422] on button "Save & Continue" at bounding box center [799, 427] width 90 height 18
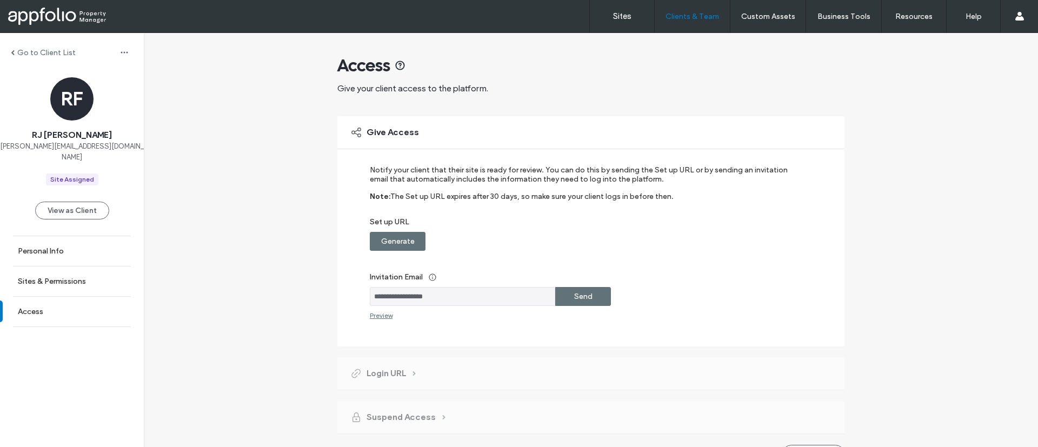
click at [574, 292] on label "Send" at bounding box center [583, 296] width 18 height 20
click at [404, 245] on label "Generate" at bounding box center [398, 241] width 34 height 20
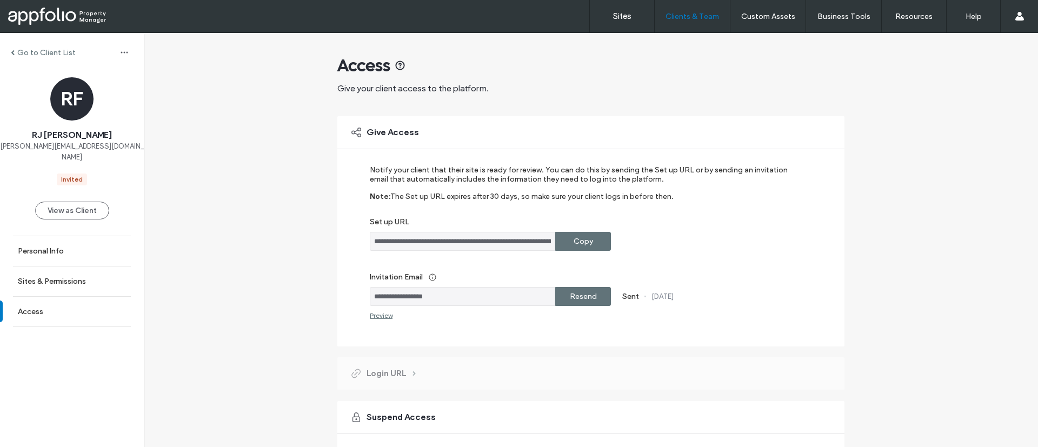
click at [90, 17] on div at bounding box center [69, 16] width 123 height 17
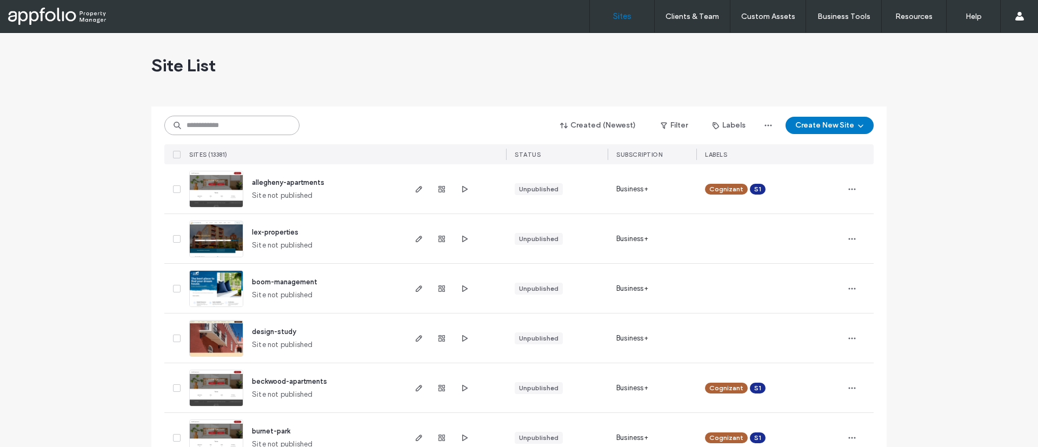
click at [238, 127] on input at bounding box center [231, 125] width 135 height 19
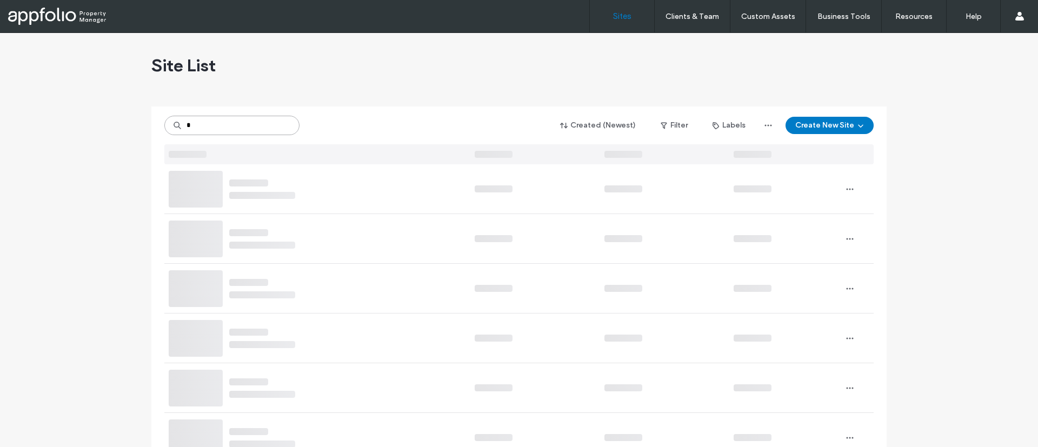
type input "*"
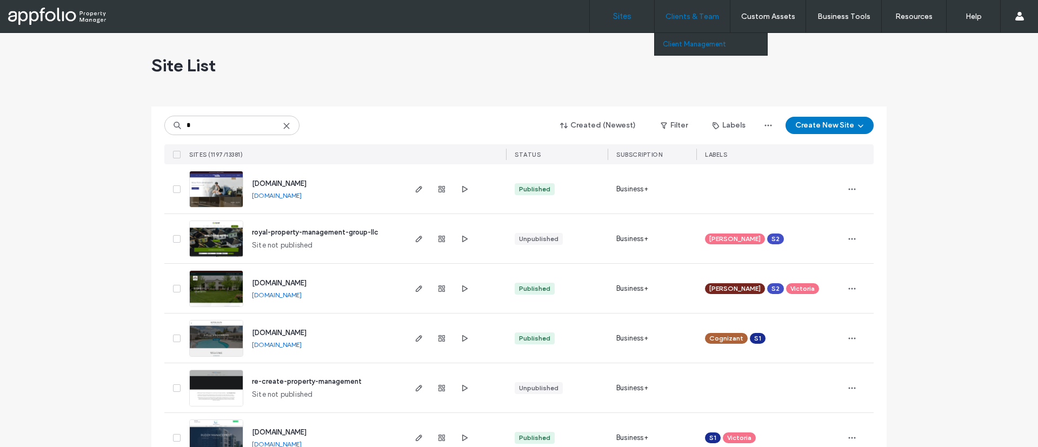
click at [692, 38] on link "Client Management" at bounding box center [715, 44] width 104 height 22
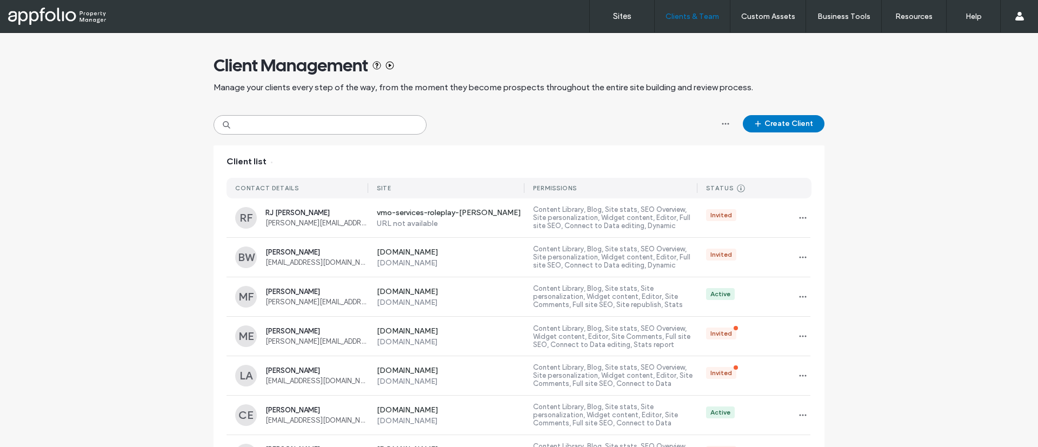
click at [386, 125] on input at bounding box center [320, 124] width 213 height 19
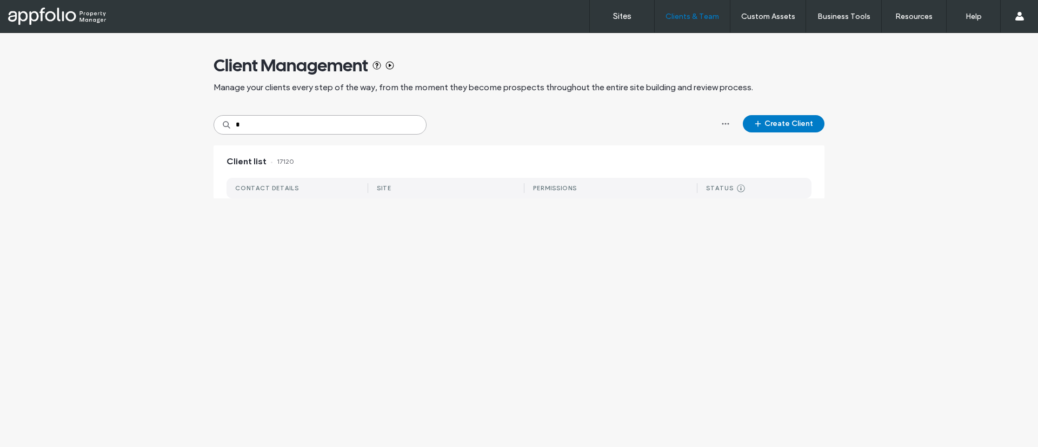
type input "*"
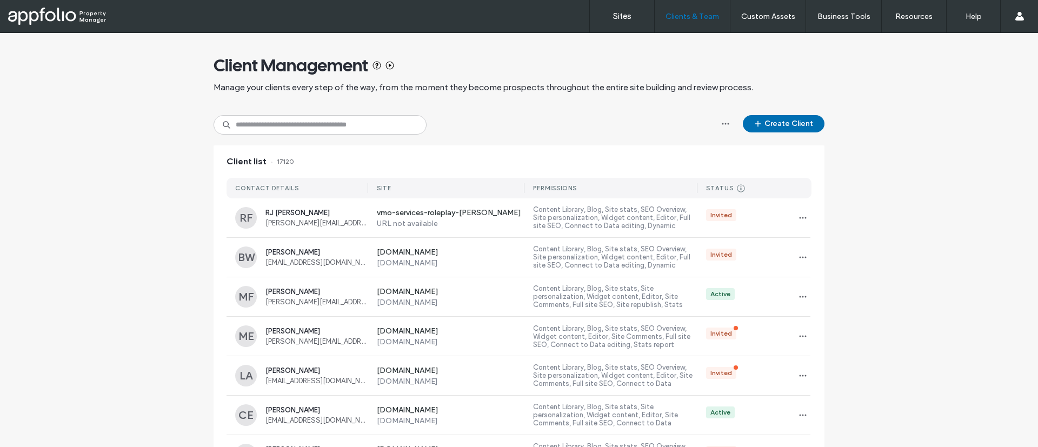
click at [756, 125] on icon "button" at bounding box center [758, 123] width 9 height 9
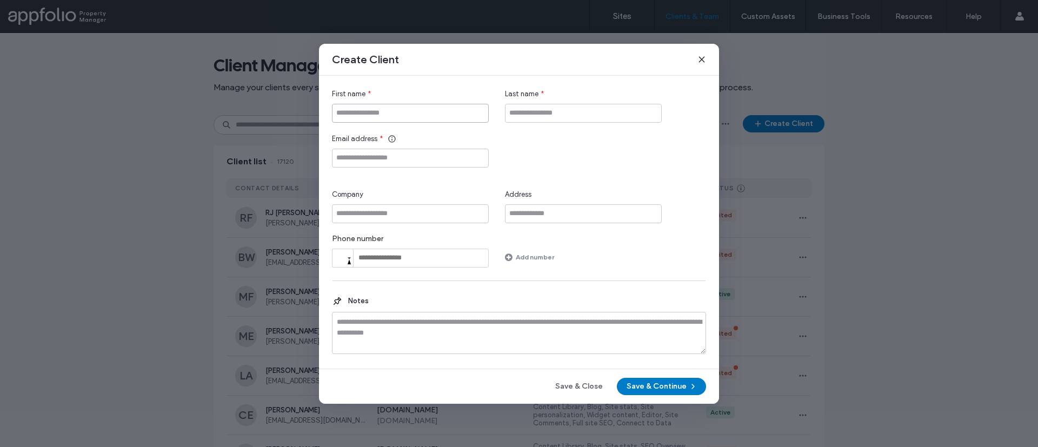
click at [469, 118] on input "First name" at bounding box center [410, 113] width 157 height 19
type input "***"
click at [540, 111] on input "Last name" at bounding box center [583, 113] width 157 height 19
type input "********"
click at [456, 155] on input "Email address" at bounding box center [410, 158] width 157 height 19
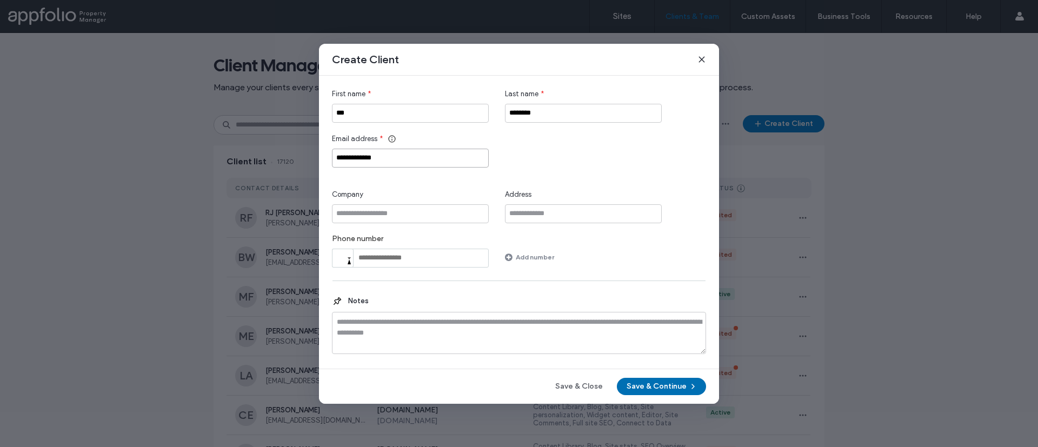
type input "**********"
click at [661, 388] on button "Save & Continue" at bounding box center [661, 386] width 89 height 17
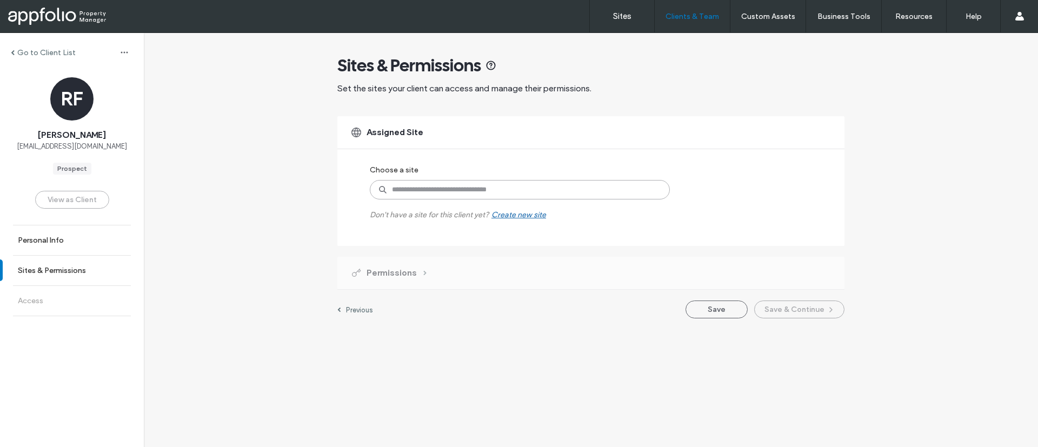
click at [592, 188] on input at bounding box center [520, 189] width 300 height 19
type input "***"
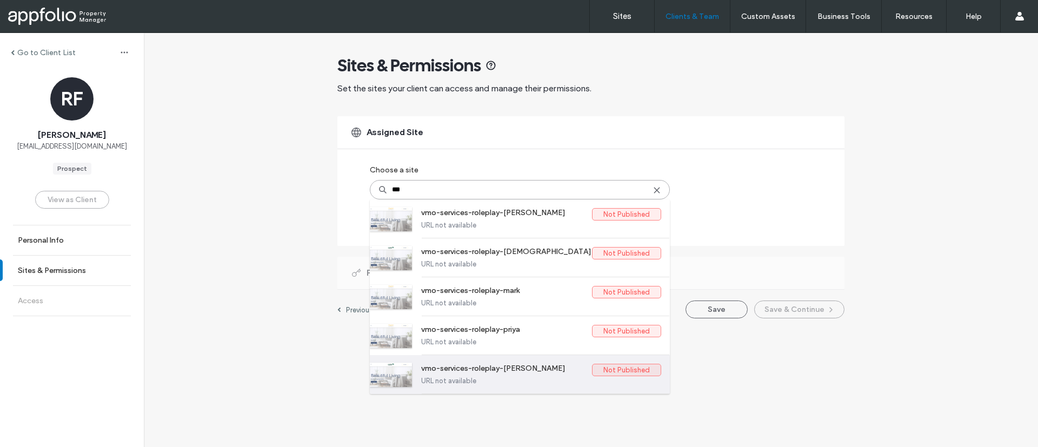
click at [563, 368] on label "vmo-services-roleplay-[PERSON_NAME]" at bounding box center [506, 370] width 171 height 13
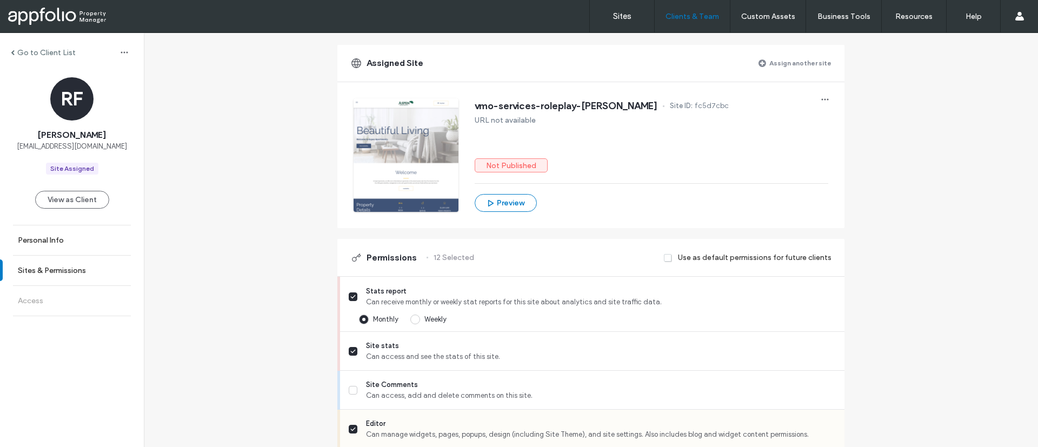
scroll to position [70, 0]
click at [664, 259] on span at bounding box center [668, 260] width 9 height 10
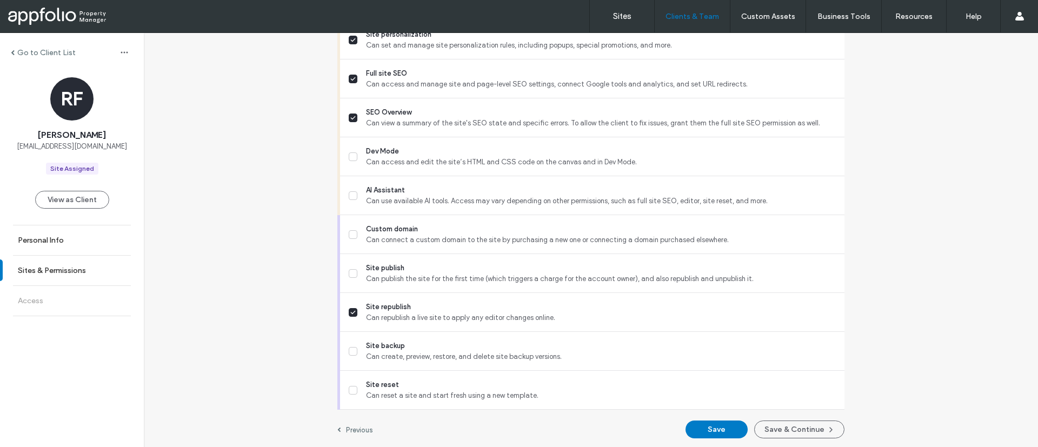
scroll to position [930, 0]
click at [761, 428] on button "Save & Continue" at bounding box center [799, 427] width 90 height 18
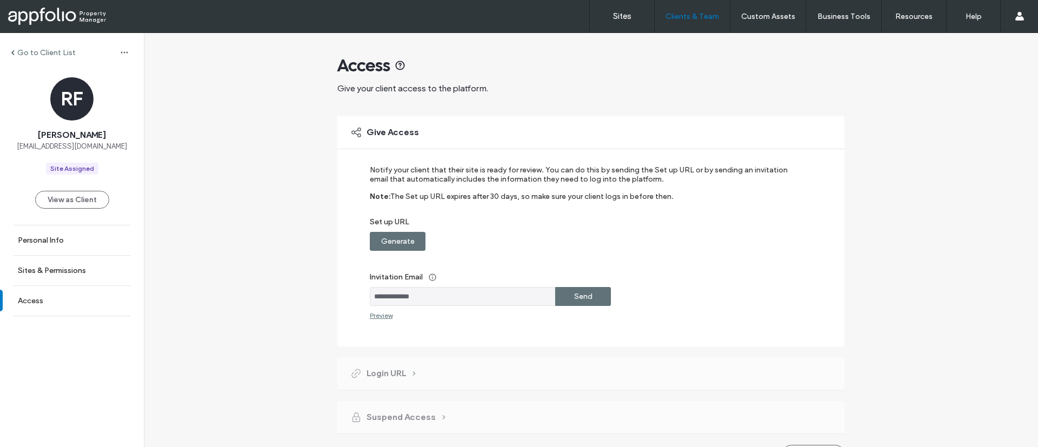
click at [590, 291] on div "Send" at bounding box center [583, 296] width 56 height 19
